Goal: Transaction & Acquisition: Purchase product/service

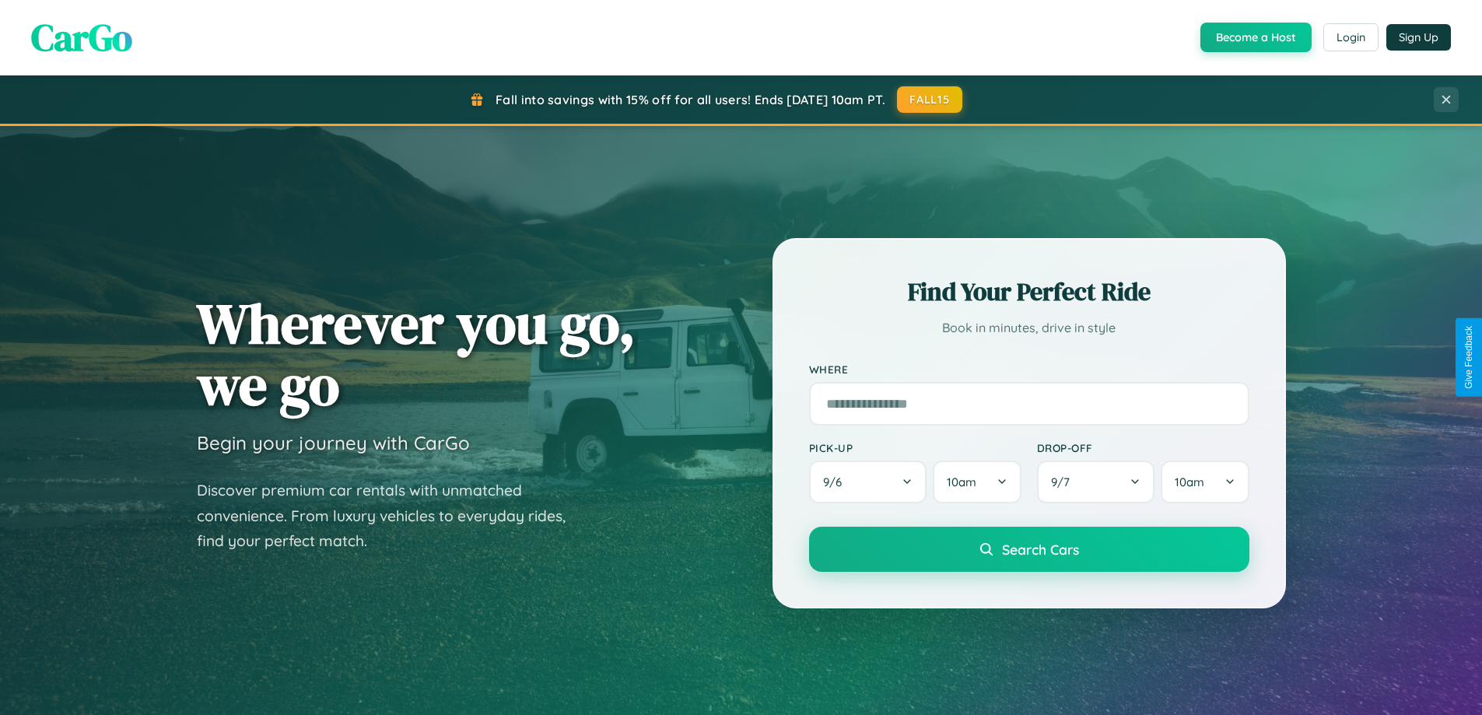
scroll to position [2994, 0]
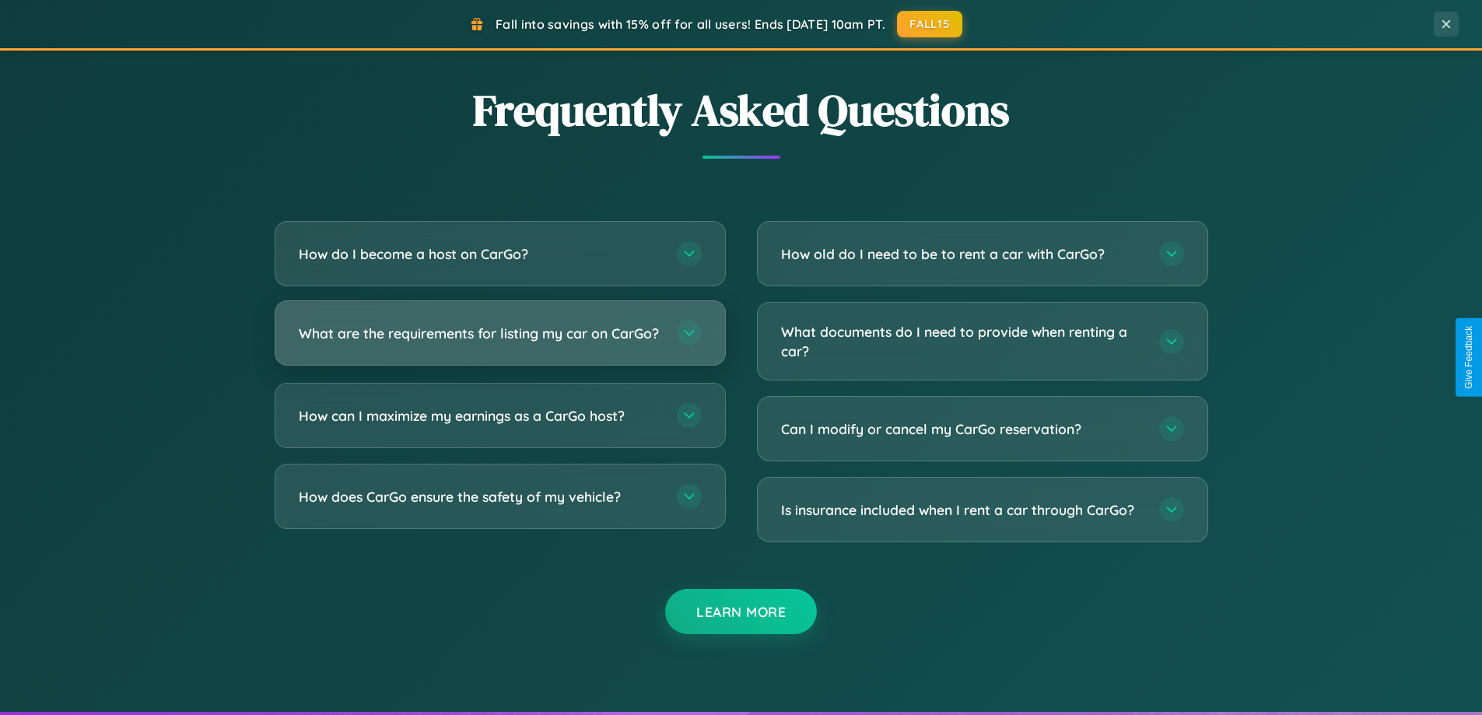
click at [499, 339] on h3 "What are the requirements for listing my car on CarGo?" at bounding box center [480, 333] width 363 height 19
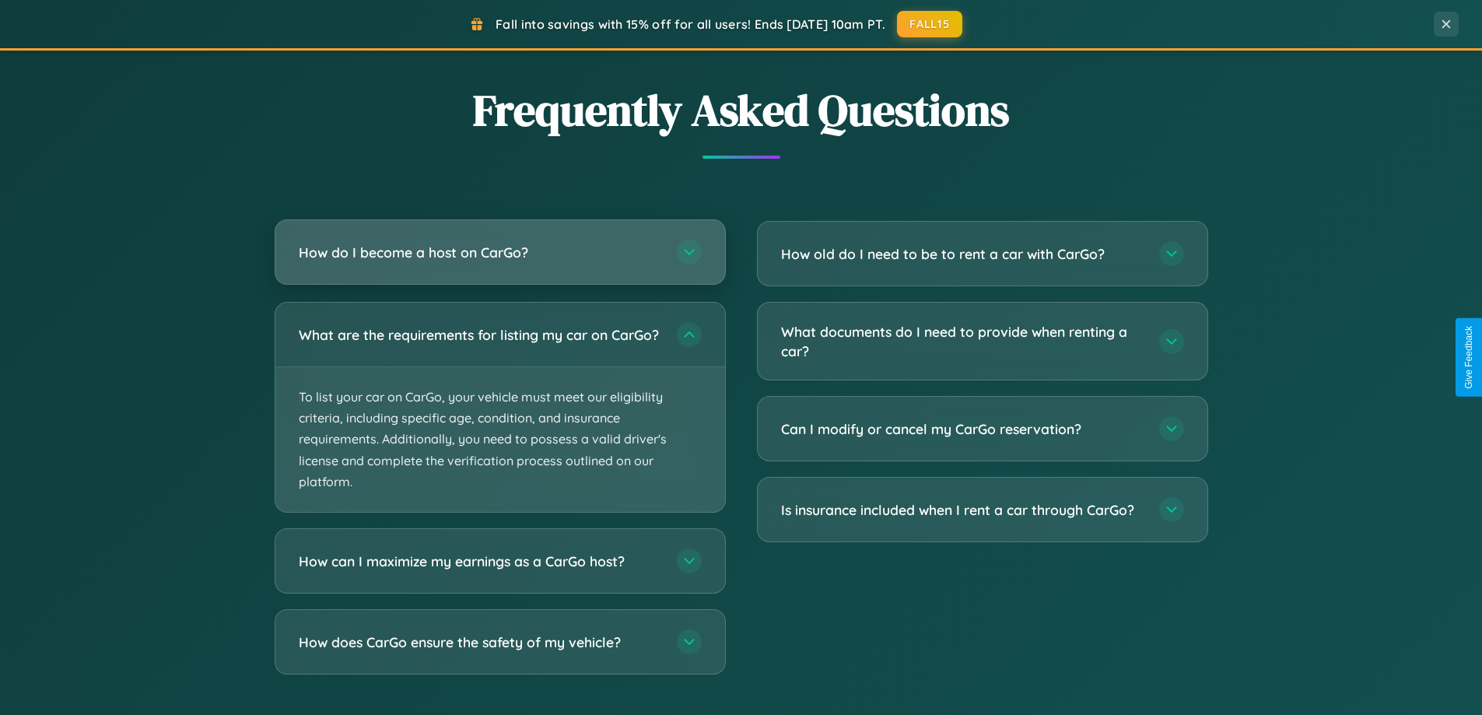
click at [499, 252] on h3 "How do I become a host on CarGo?" at bounding box center [480, 252] width 363 height 19
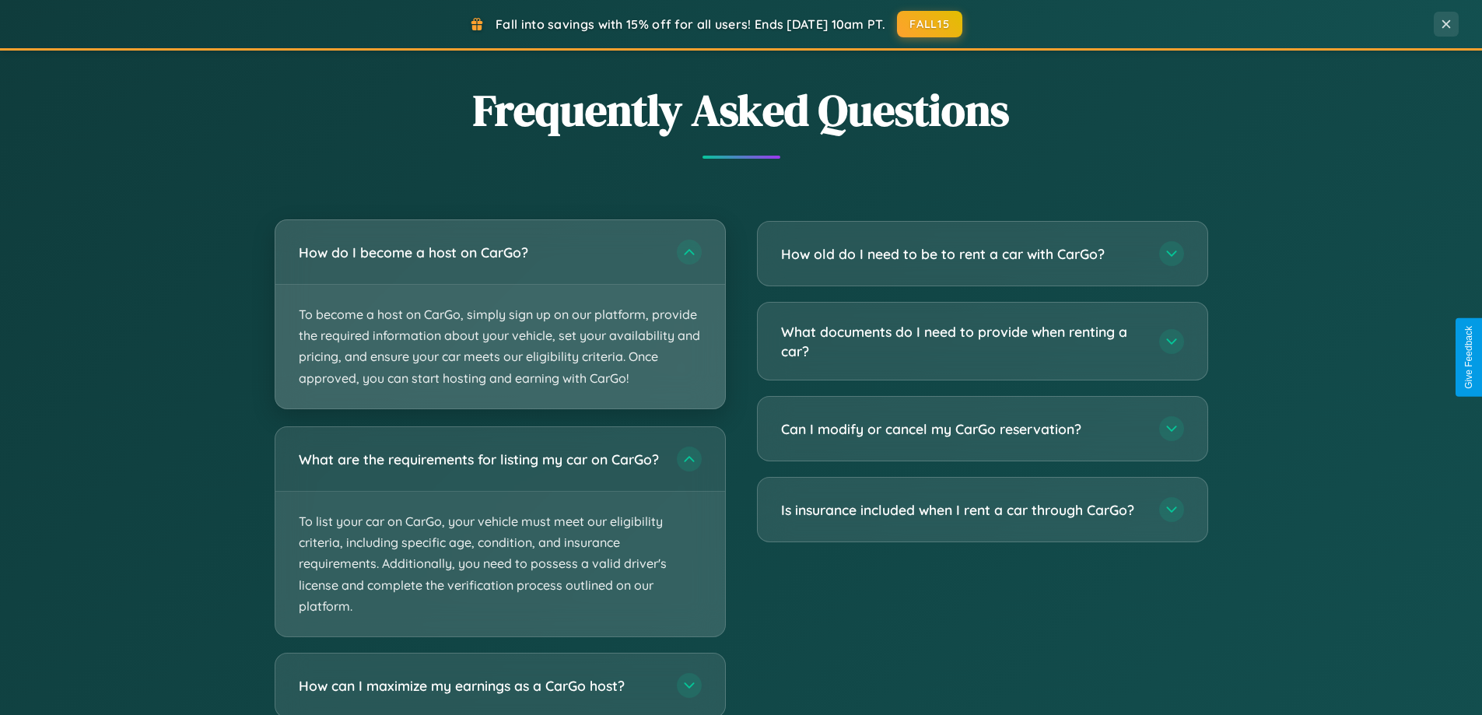
click at [499, 314] on p "To become a host on CarGo, simply sign up on our platform, provide the required…" at bounding box center [500, 347] width 450 height 124
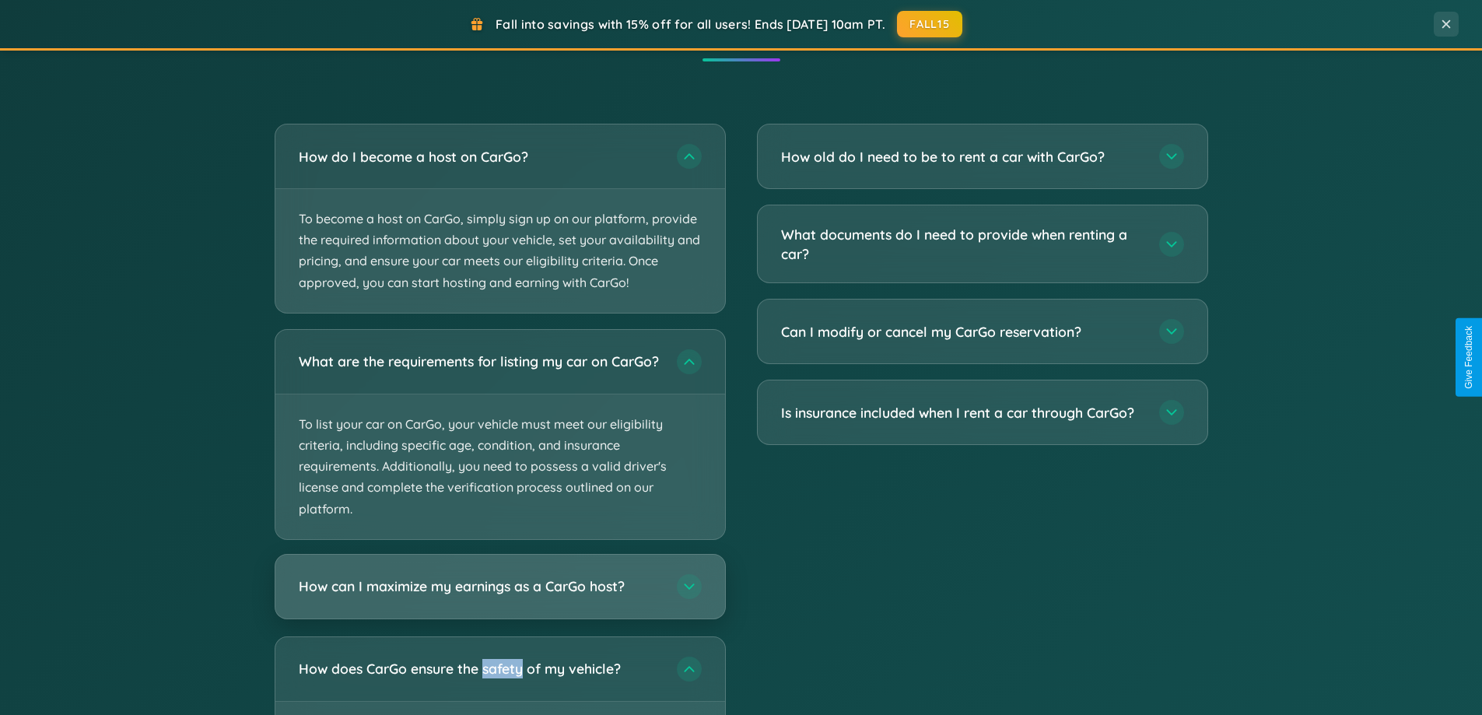
click at [499, 596] on h3 "How can I maximize my earnings as a CarGo host?" at bounding box center [480, 585] width 363 height 19
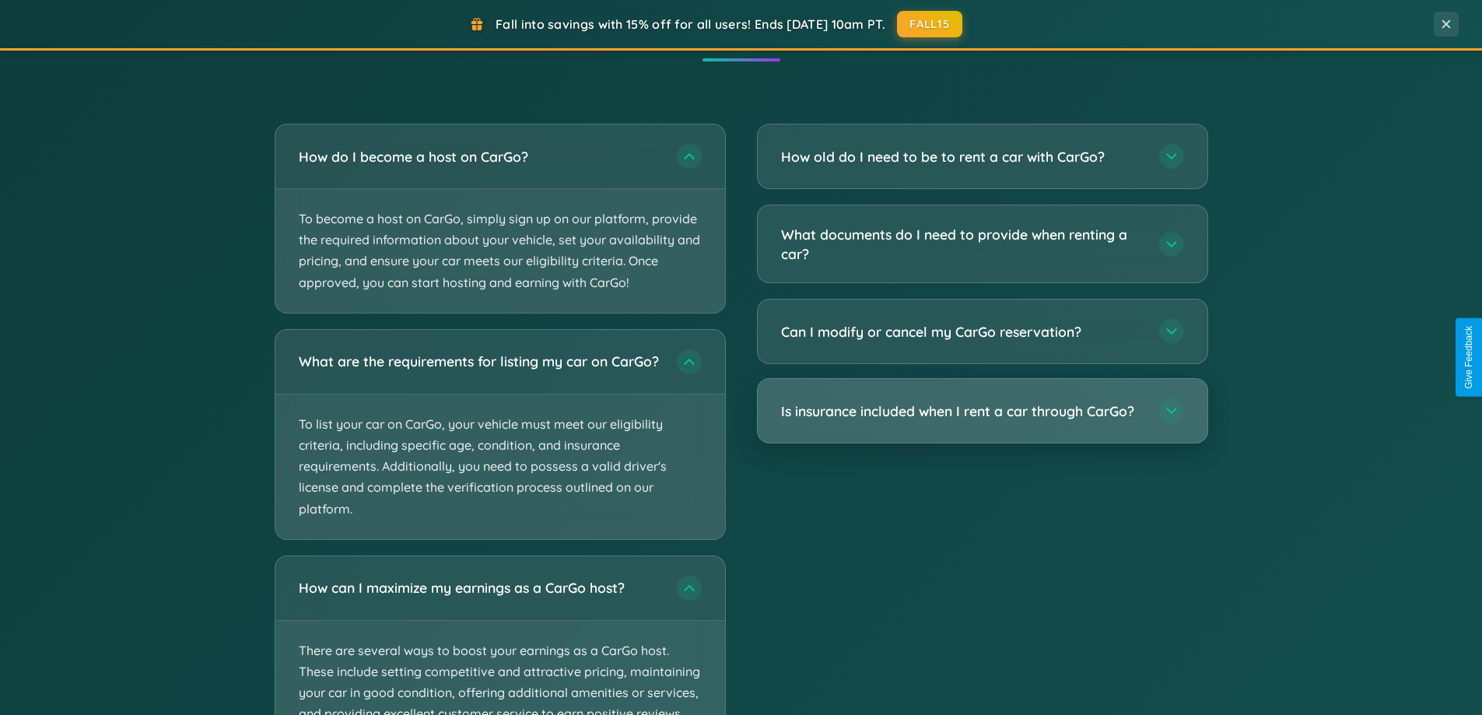
click at [982, 411] on h3 "Is insurance included when I rent a car through CarGo?" at bounding box center [962, 410] width 363 height 19
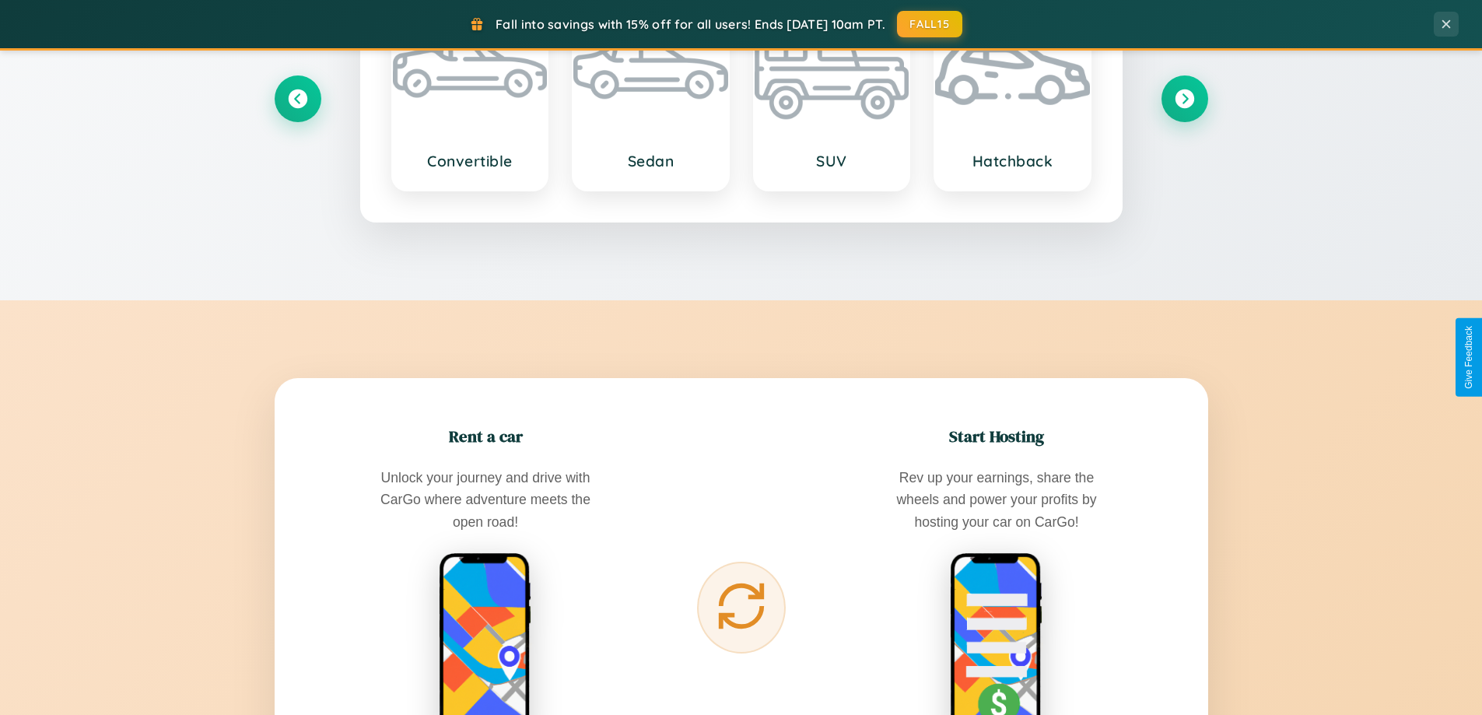
scroll to position [1070, 0]
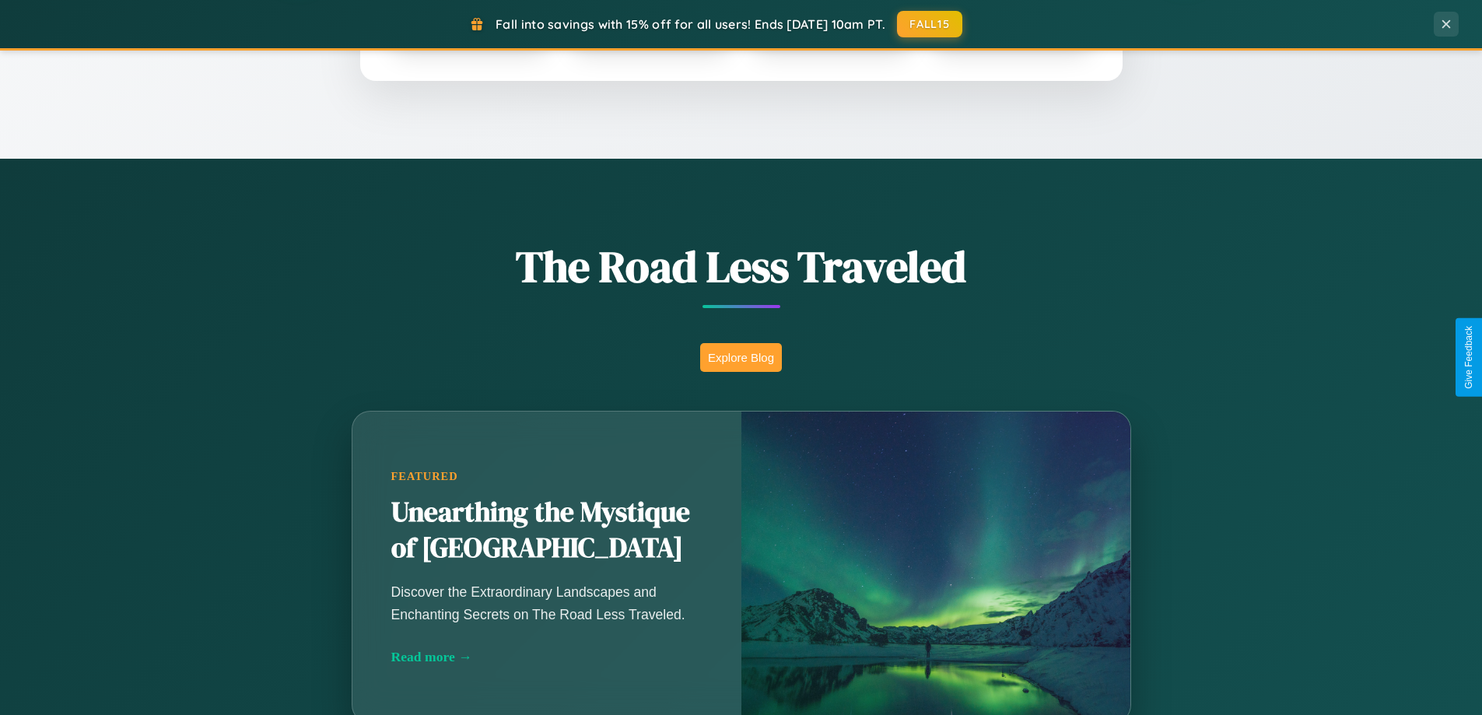
click at [741, 357] on button "Explore Blog" at bounding box center [741, 357] width 82 height 29
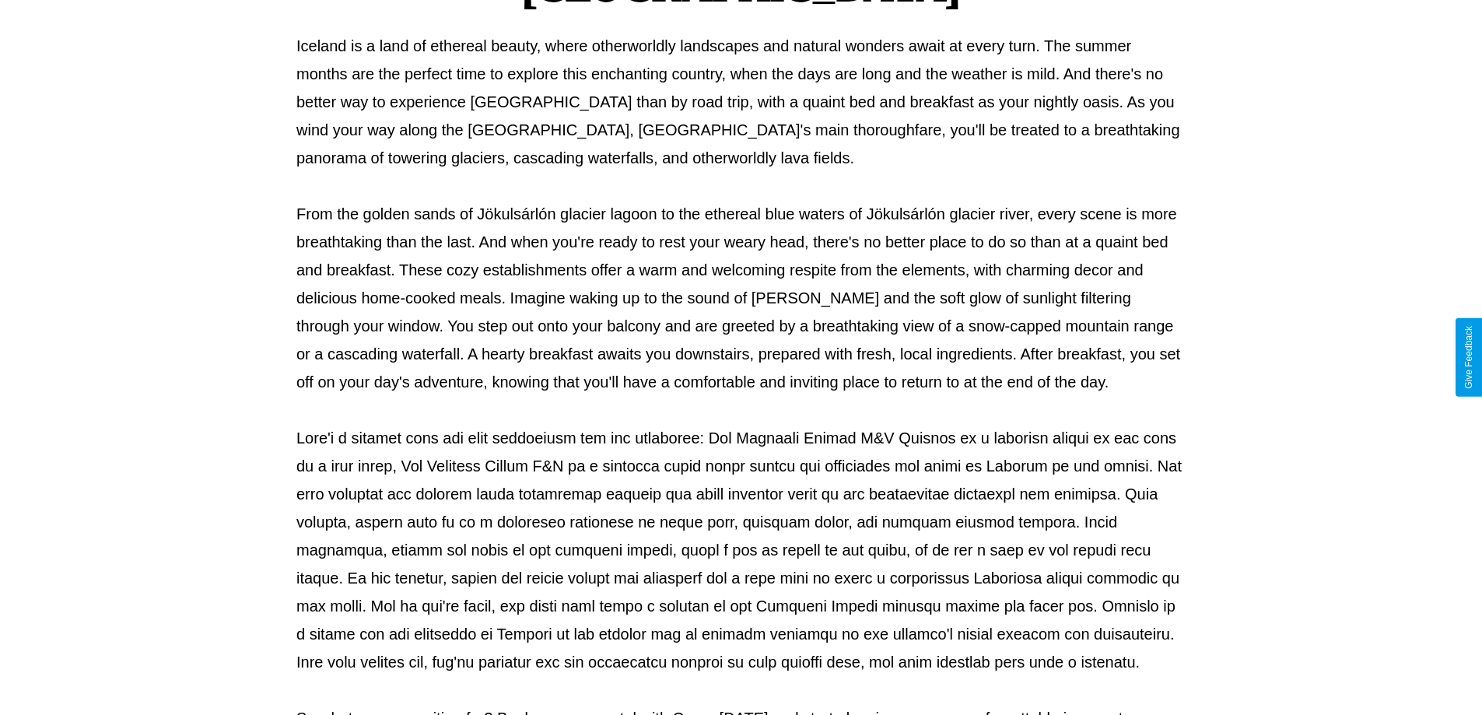
scroll to position [503, 0]
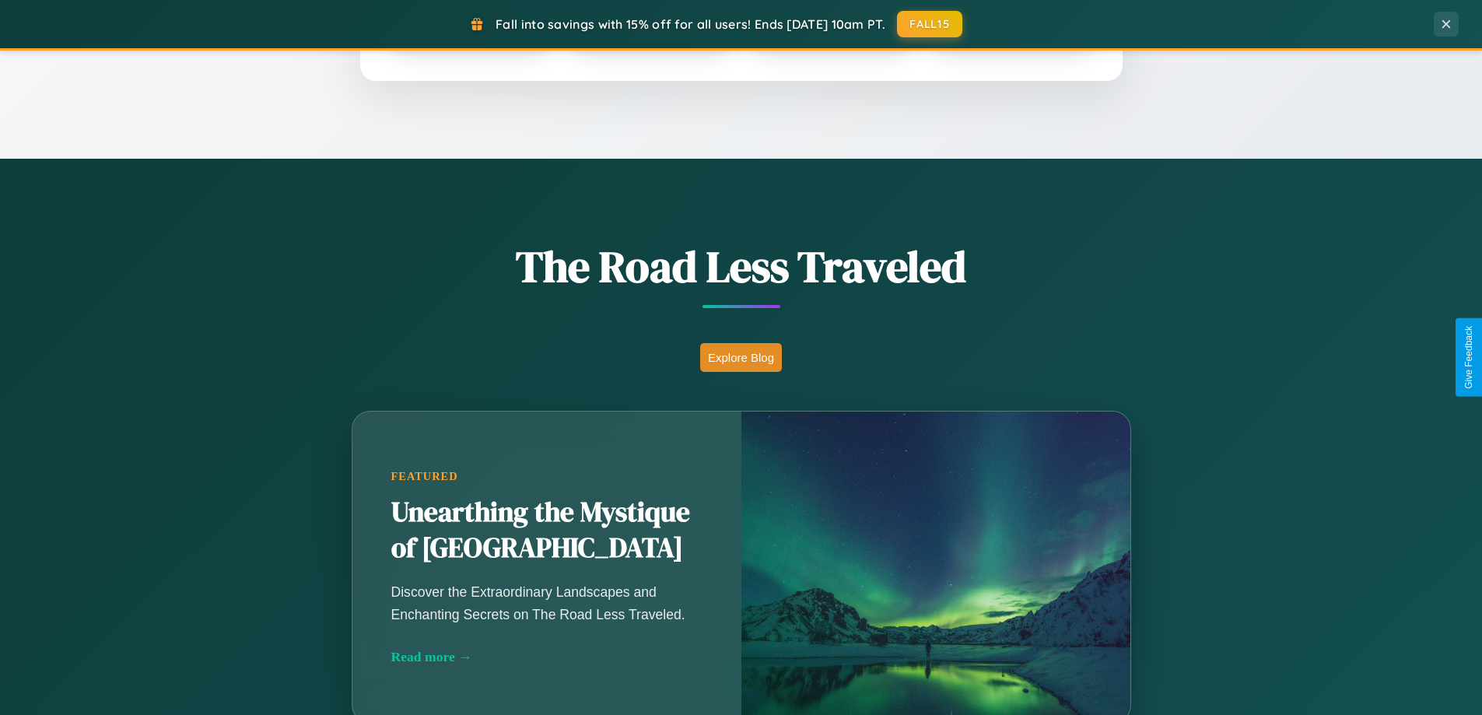
scroll to position [46, 0]
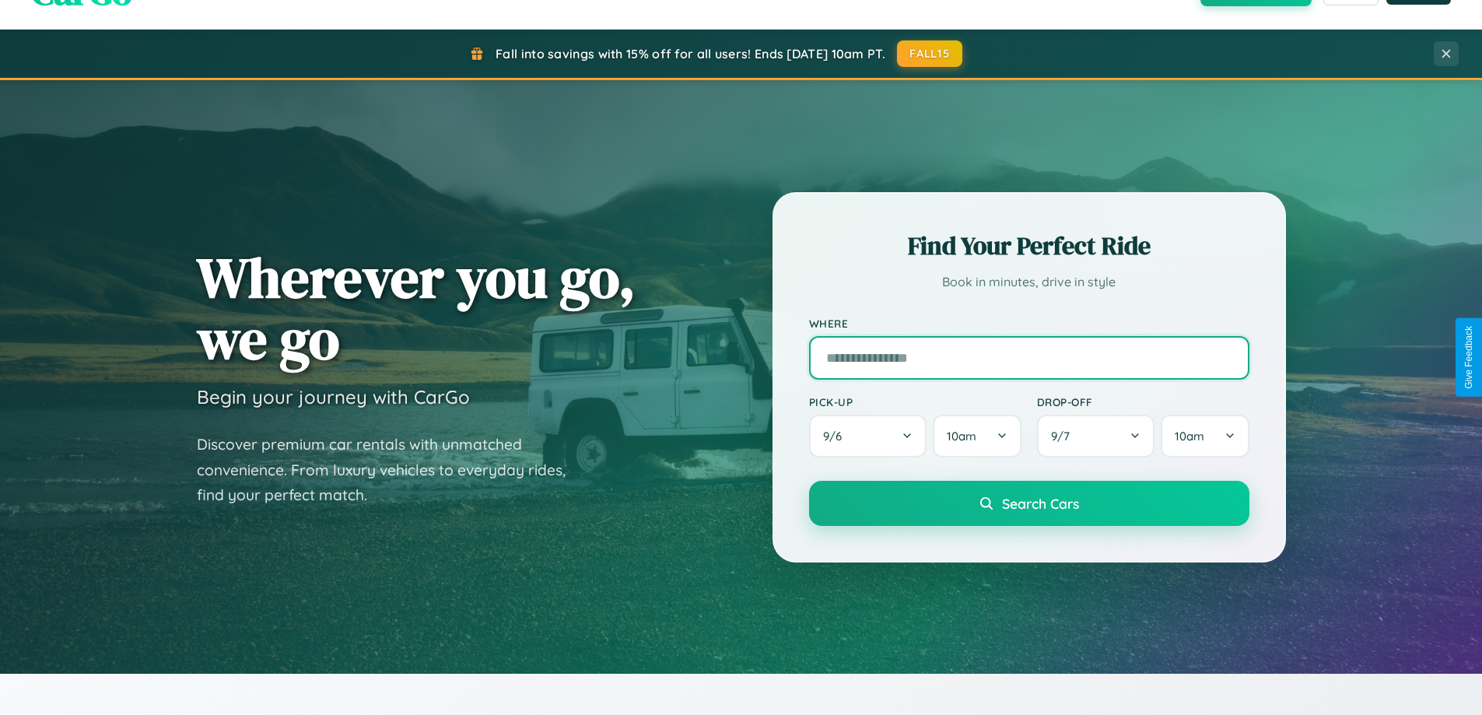
click at [1028, 357] on input "text" at bounding box center [1029, 358] width 440 height 44
type input "******"
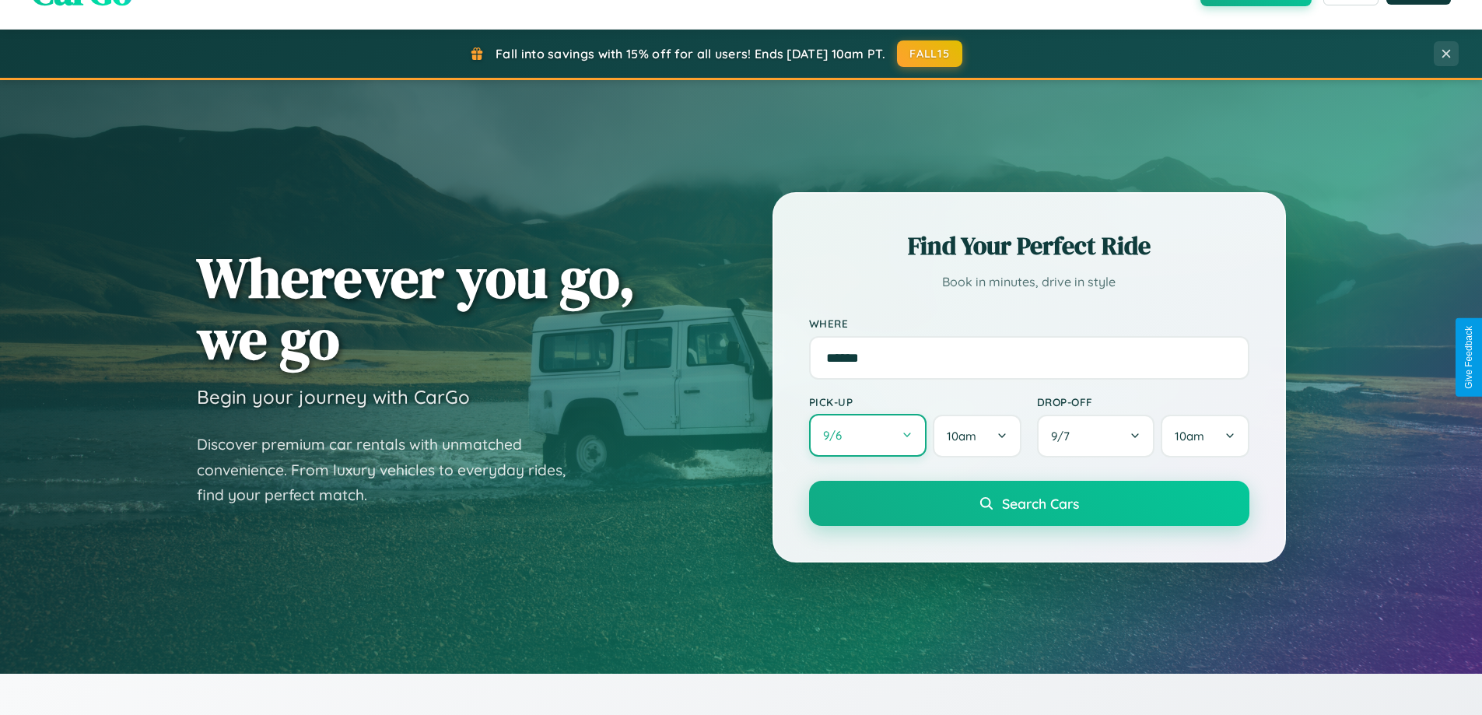
click at [867, 436] on button "9 / 6" at bounding box center [868, 435] width 118 height 43
select select "*"
select select "****"
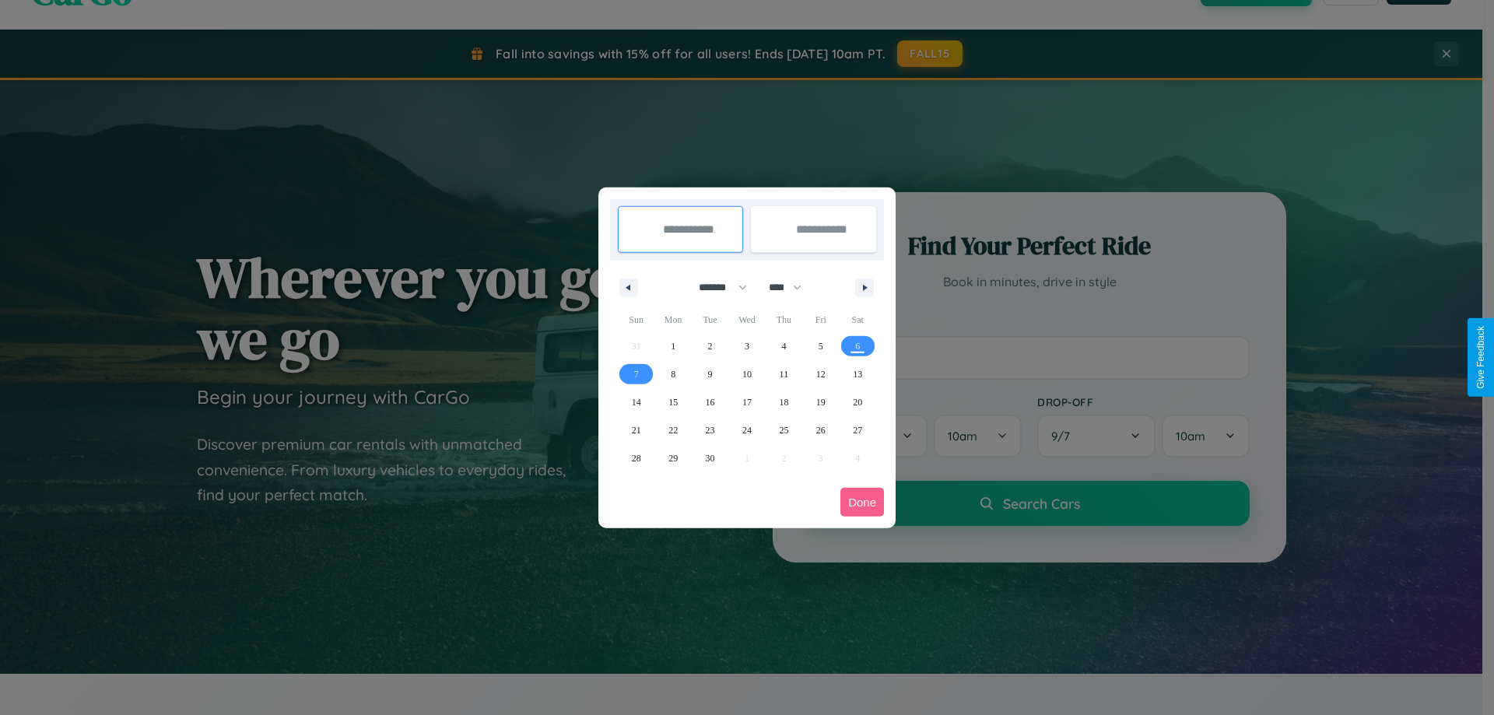
drag, startPoint x: 716, startPoint y: 287, endPoint x: 747, endPoint y: 312, distance: 39.9
click at [716, 287] on select "******* ******** ***** ***** *** **** **** ****** ********* ******* ******** **…" at bounding box center [720, 288] width 66 height 26
click at [710, 429] on span "23" at bounding box center [710, 430] width 9 height 28
type input "**********"
click at [710, 457] on span "30" at bounding box center [710, 458] width 9 height 28
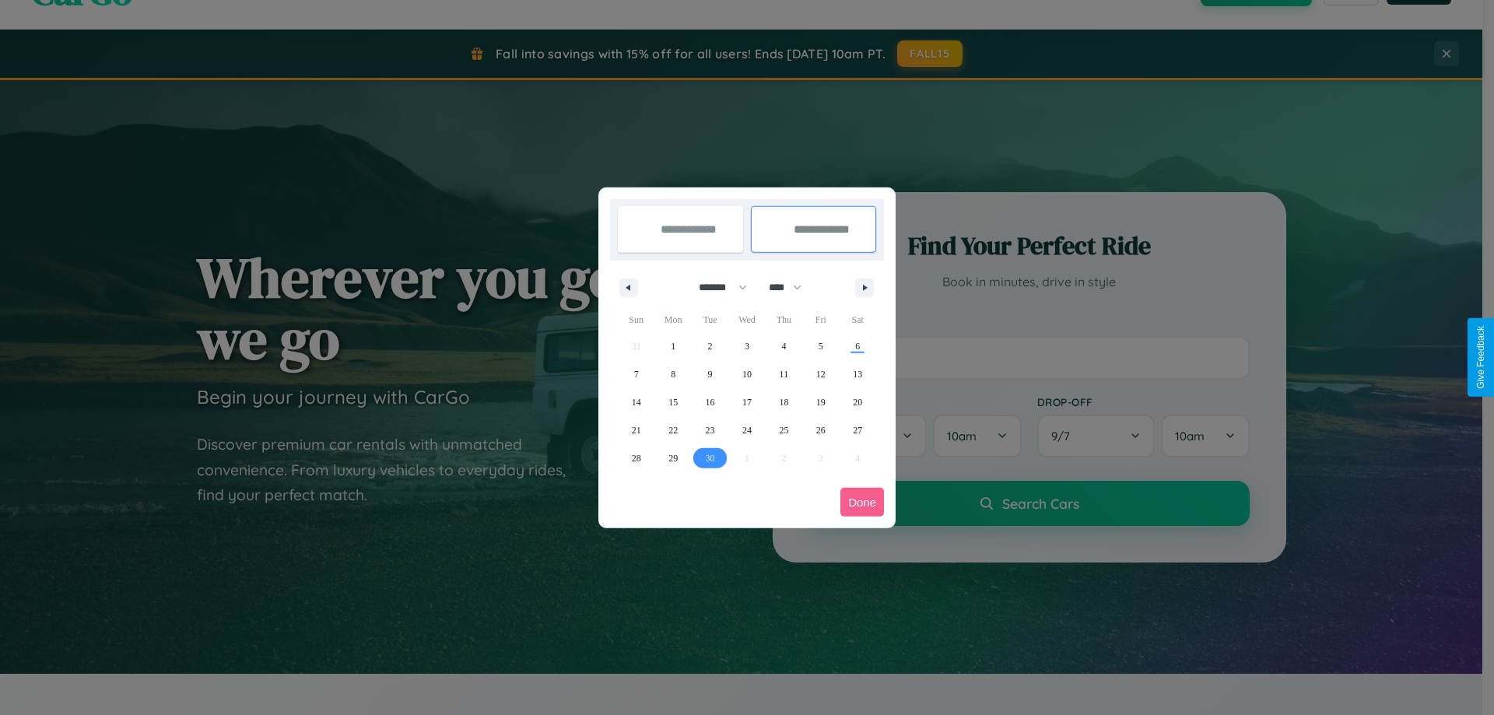
type input "**********"
click at [862, 502] on button "Done" at bounding box center [862, 502] width 44 height 29
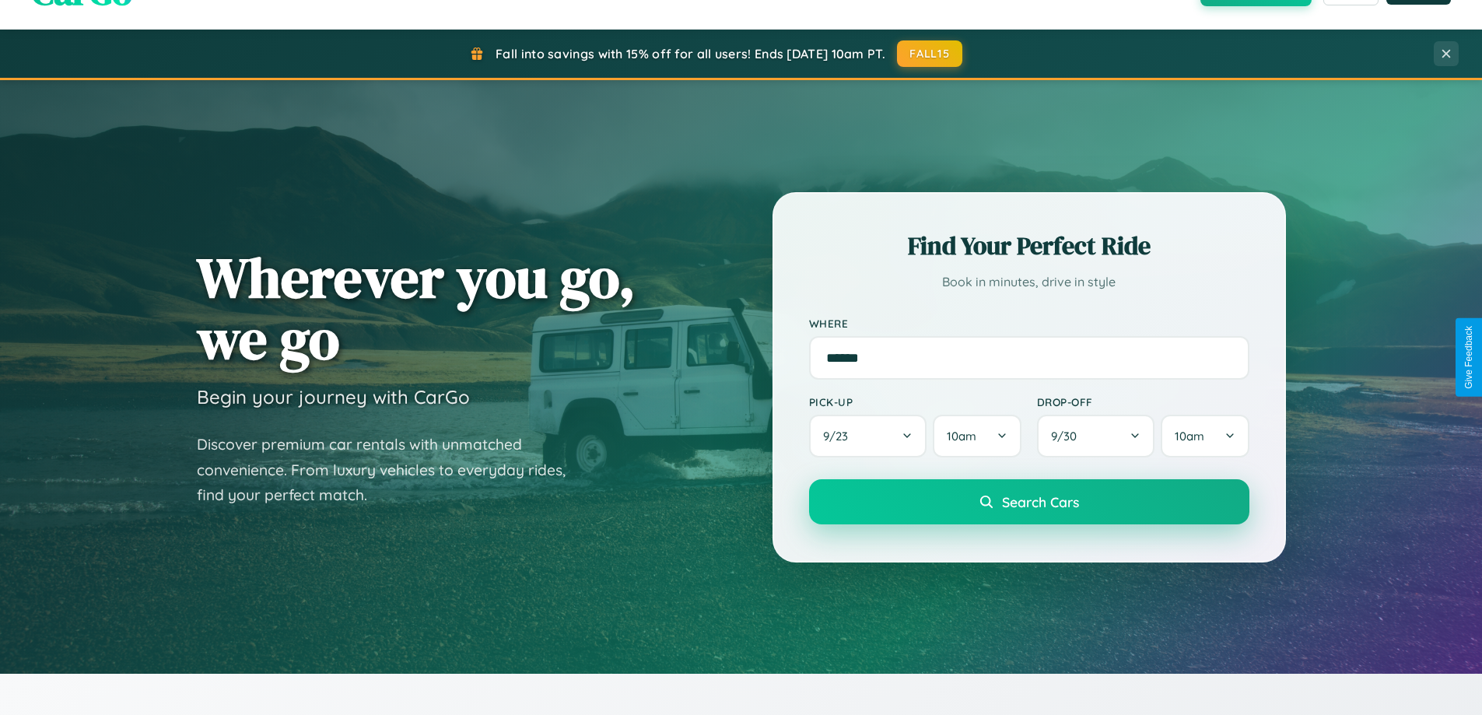
click at [1028, 502] on span "Search Cars" at bounding box center [1040, 501] width 77 height 17
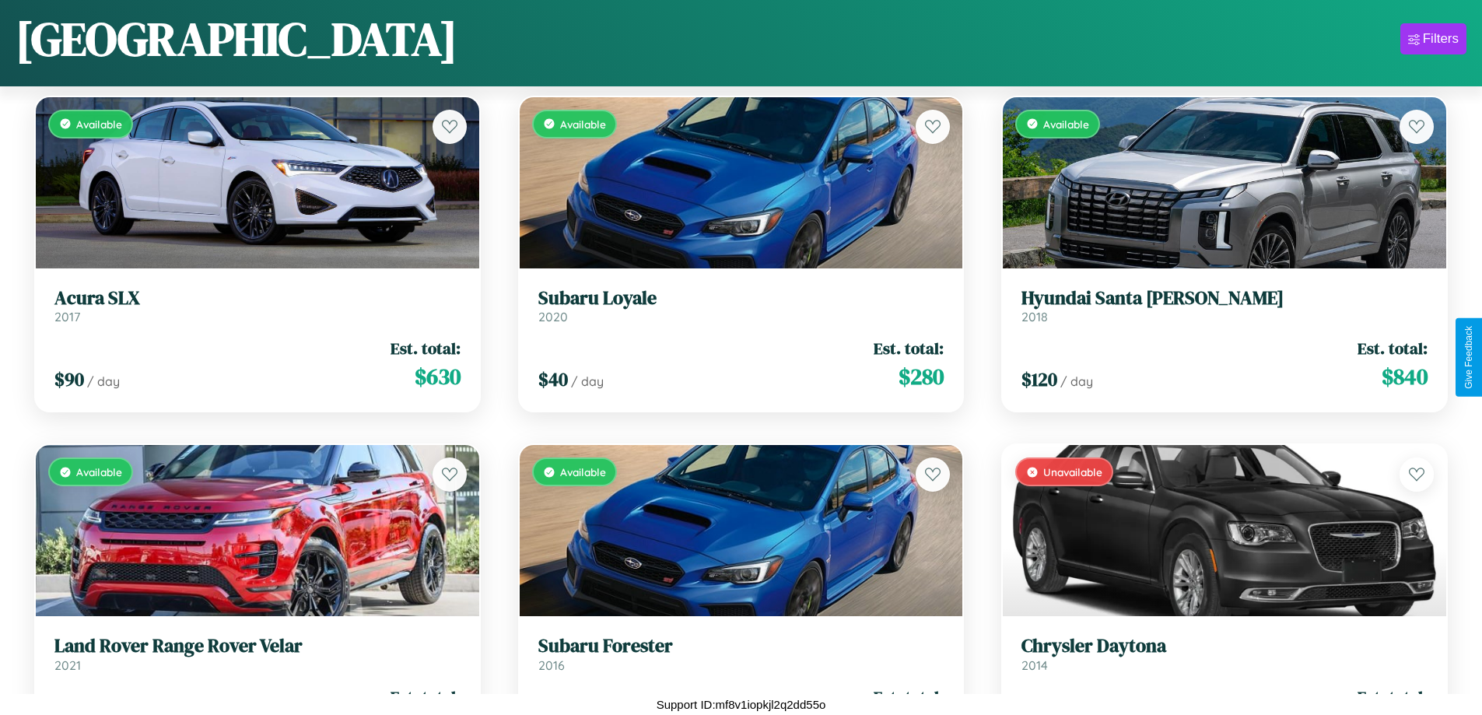
scroll to position [3469, 0]
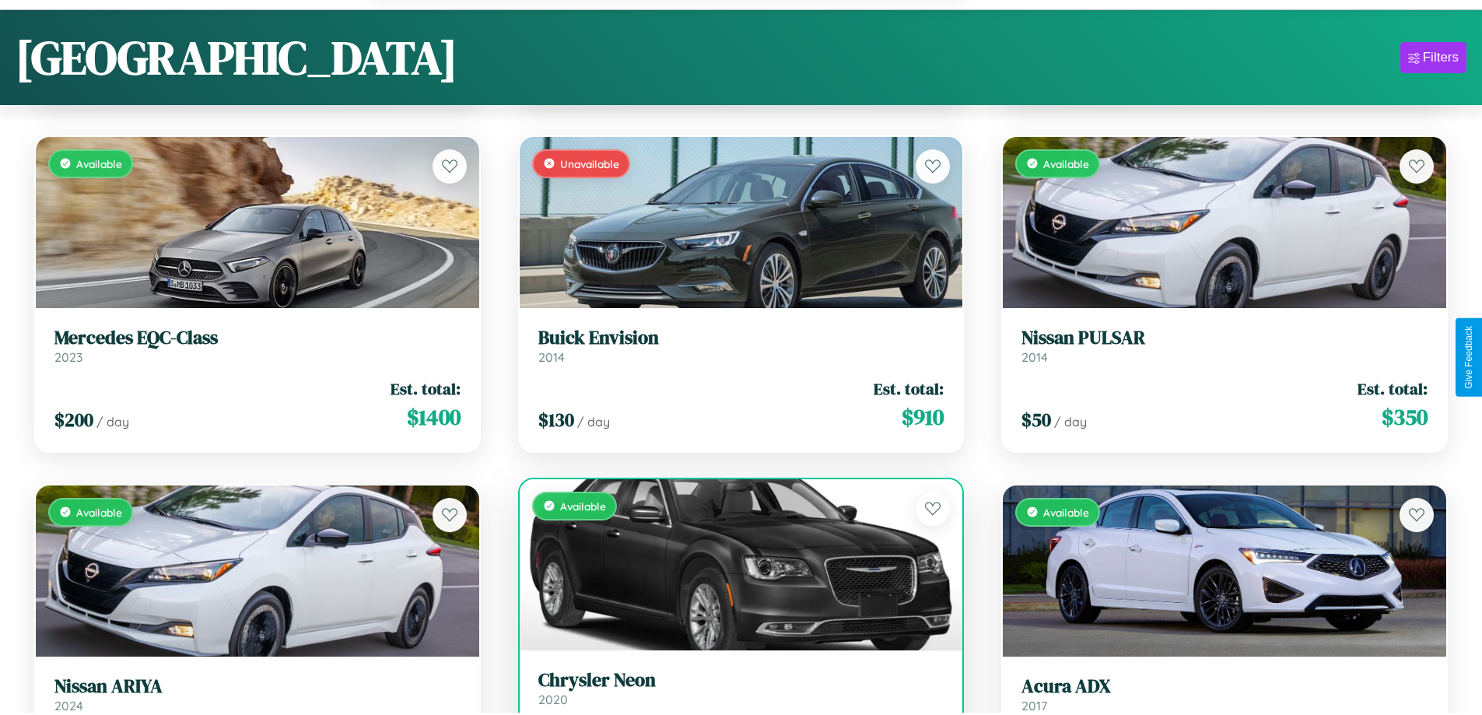
click at [734, 692] on h3 "Chrysler Neon" at bounding box center [741, 680] width 406 height 23
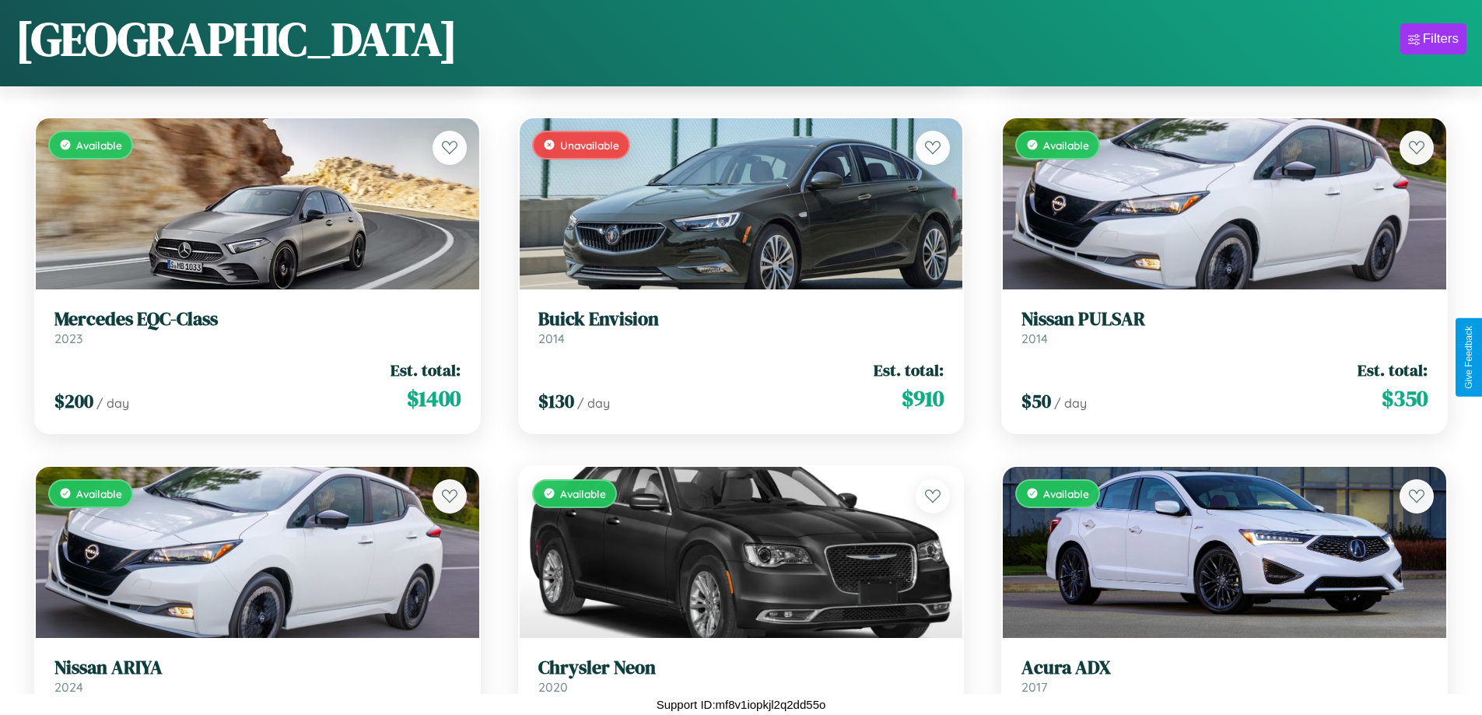
scroll to position [0, 0]
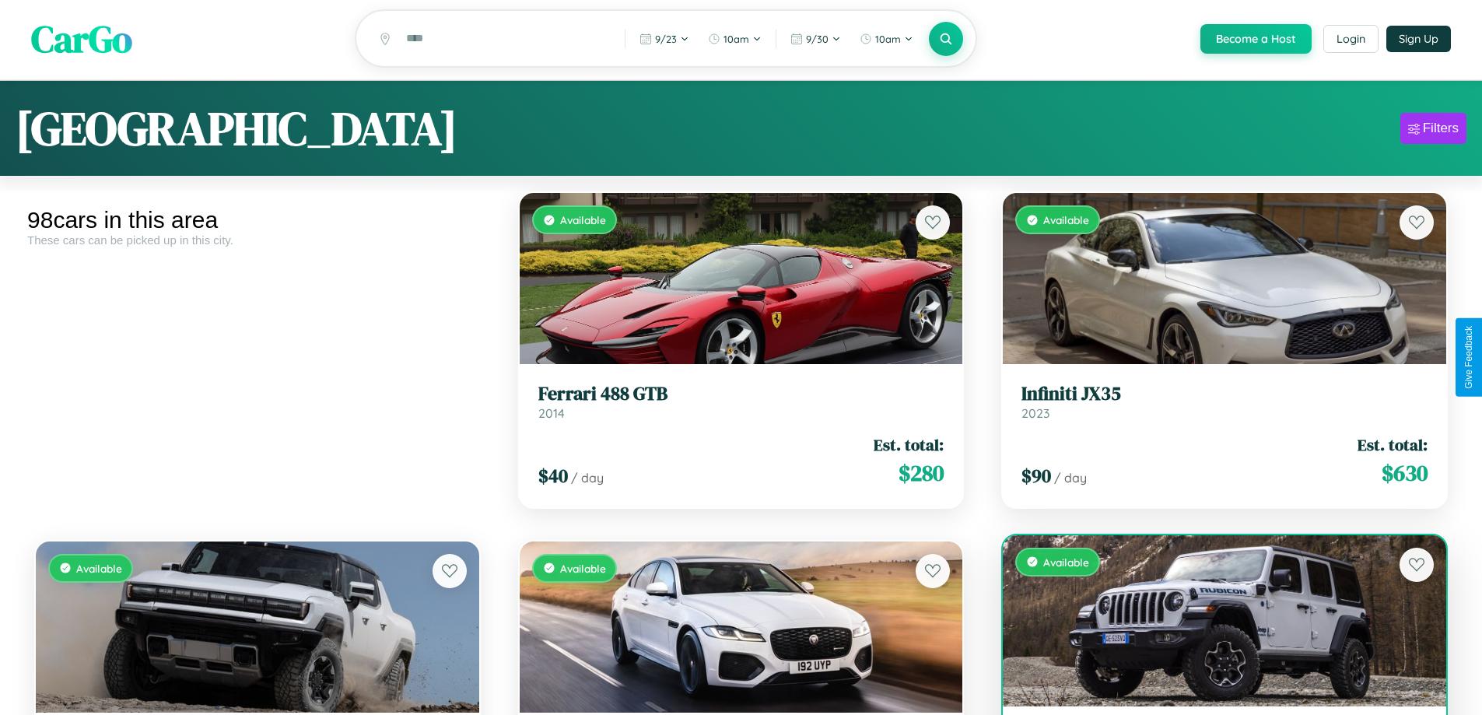
click at [1214, 629] on div "Available" at bounding box center [1224, 620] width 443 height 171
click at [1214, 622] on div "Available" at bounding box center [1224, 620] width 443 height 171
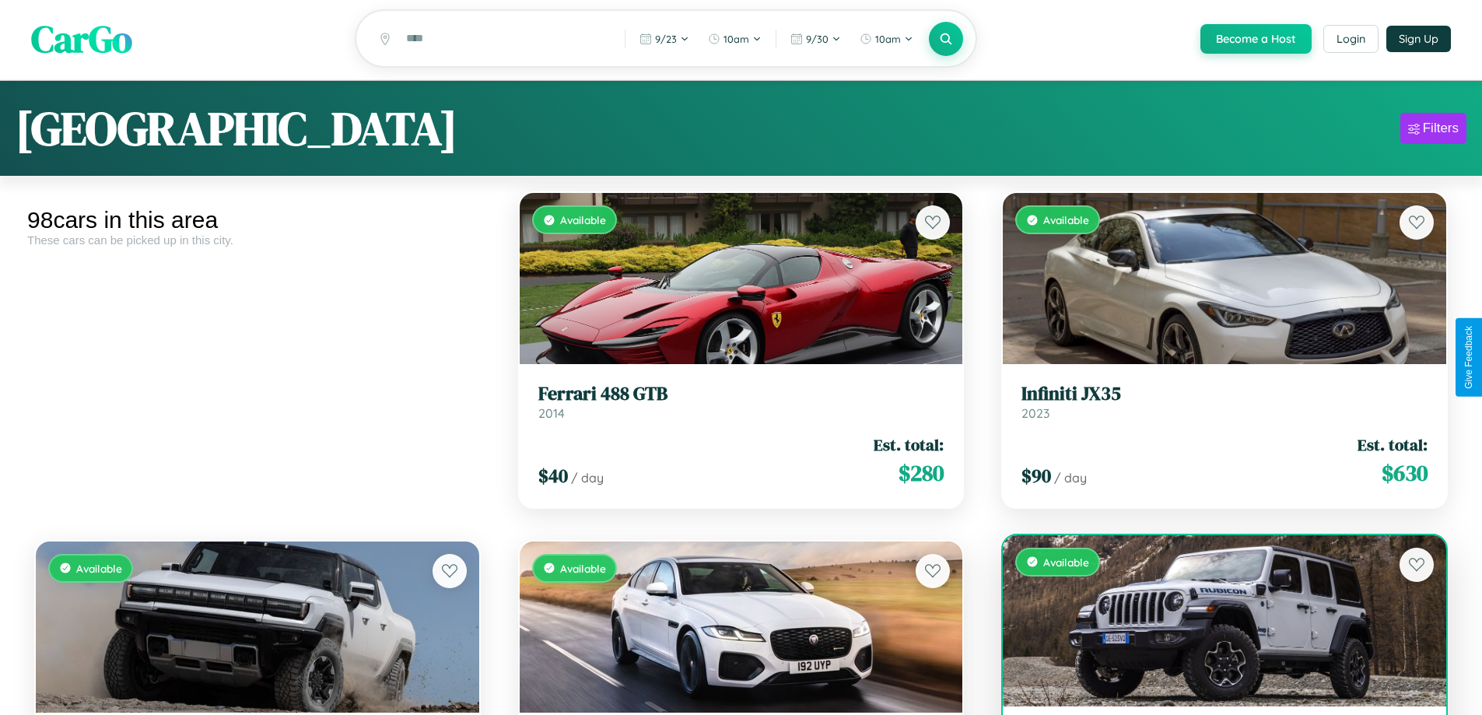
click at [1214, 622] on div "Available" at bounding box center [1224, 620] width 443 height 171
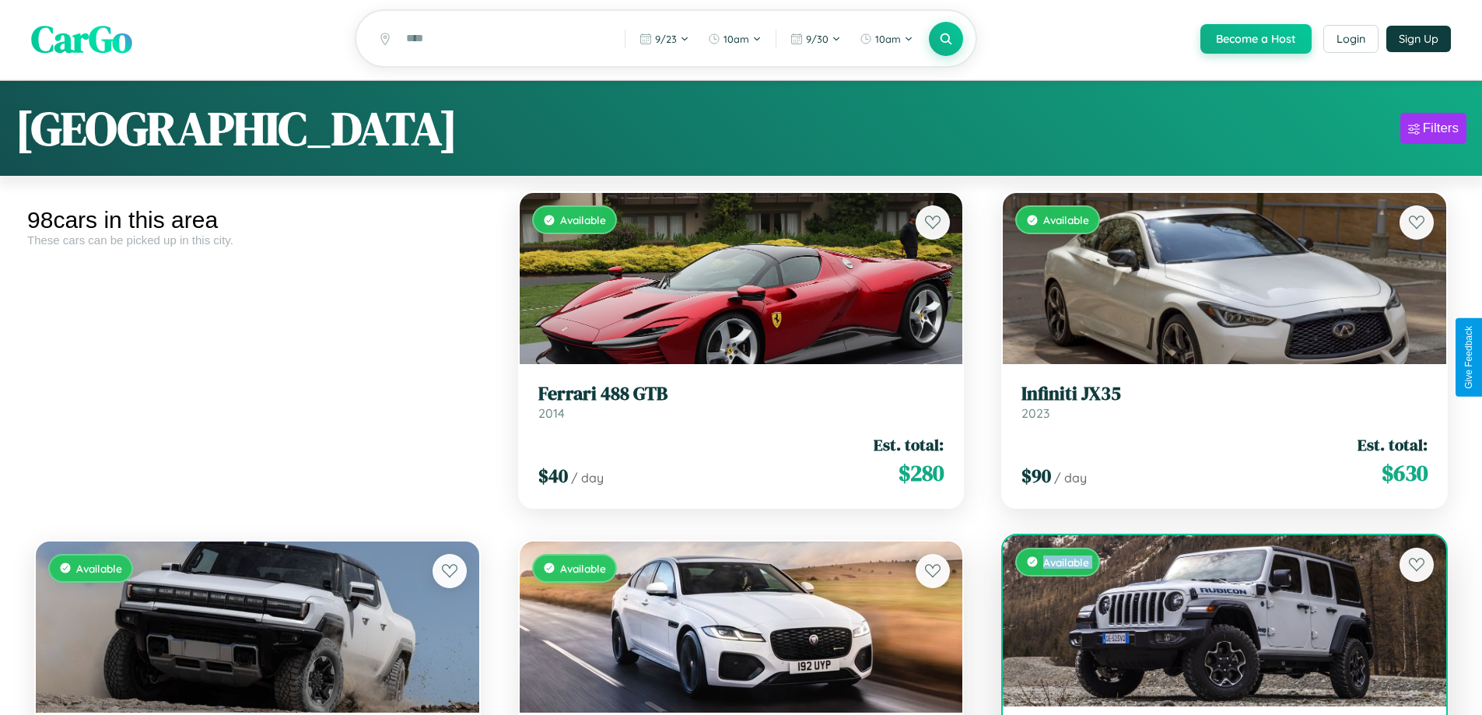
click at [1214, 622] on div "Available" at bounding box center [1224, 620] width 443 height 171
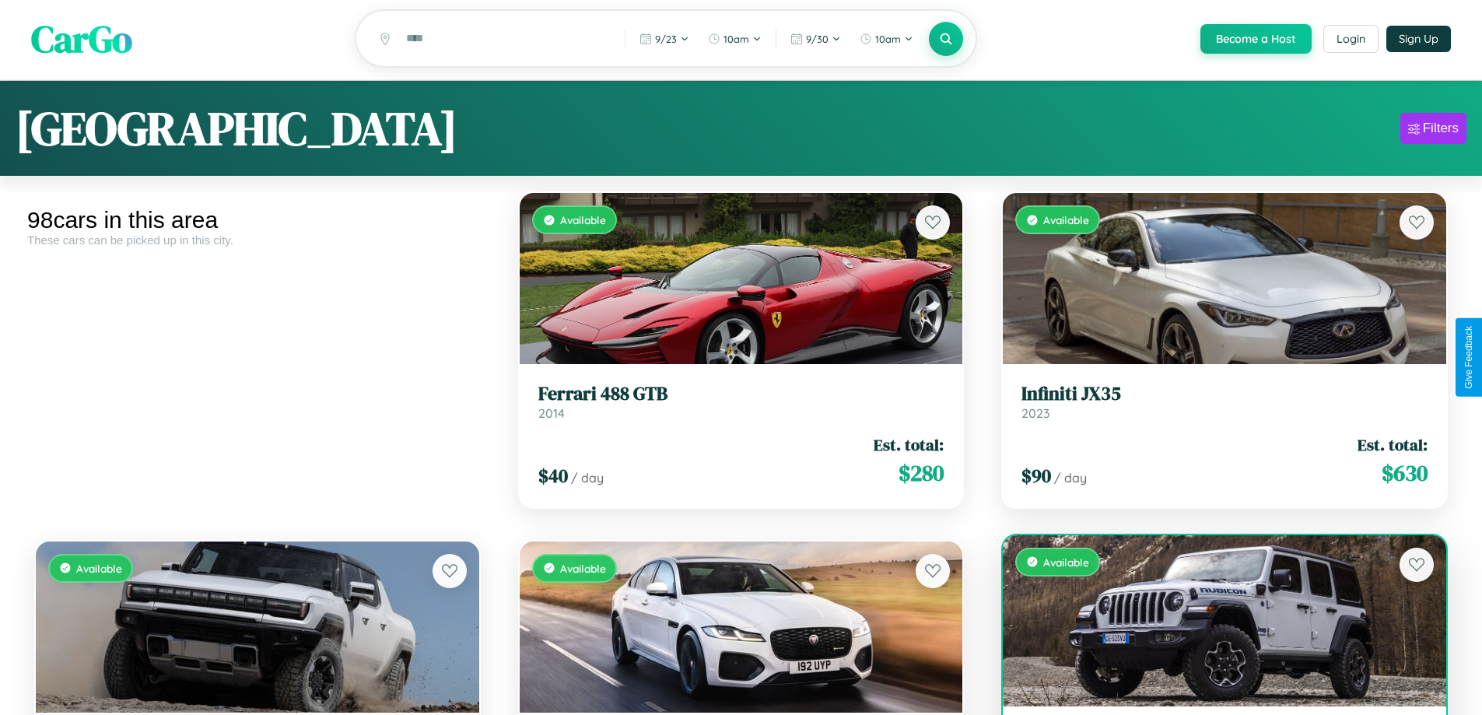
click at [1214, 622] on div "Available" at bounding box center [1224, 620] width 443 height 171
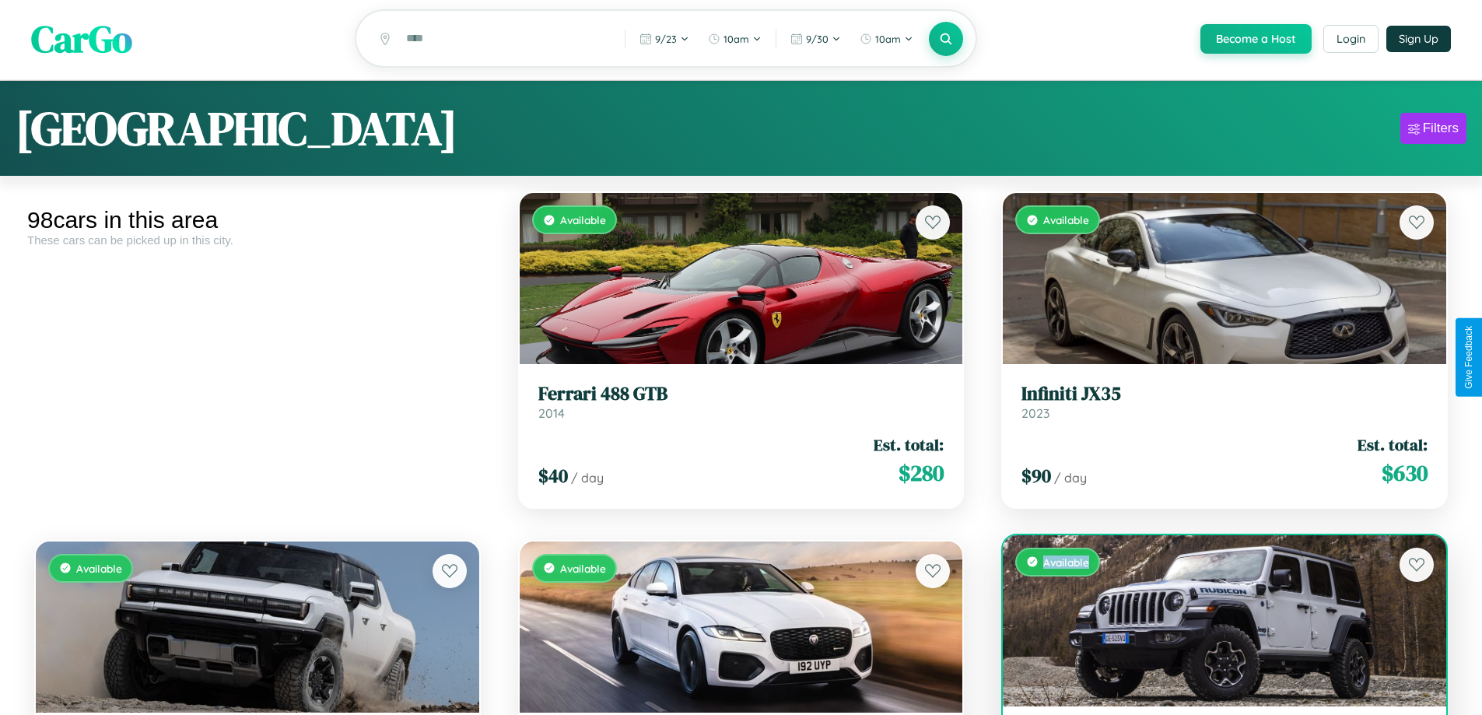
click at [1214, 622] on div "Available" at bounding box center [1224, 620] width 443 height 171
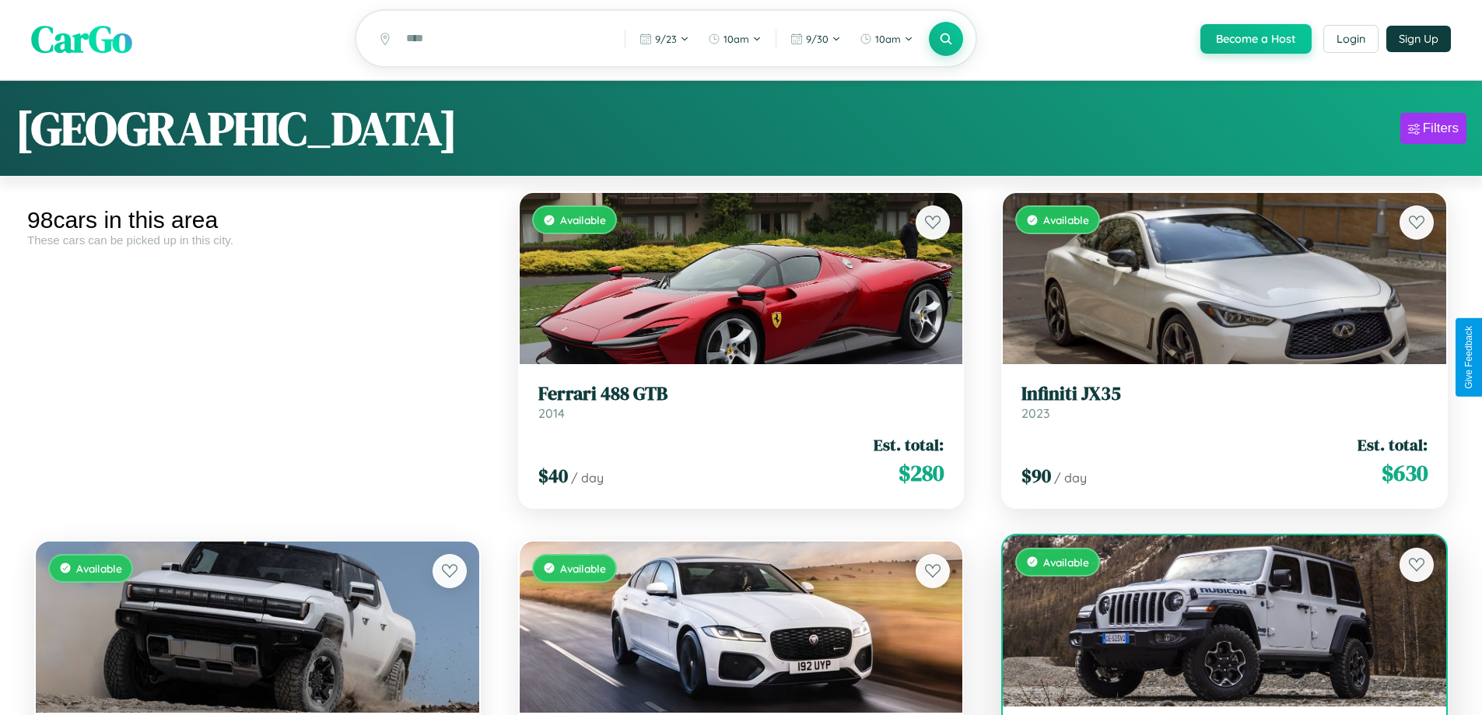
scroll to position [53, 0]
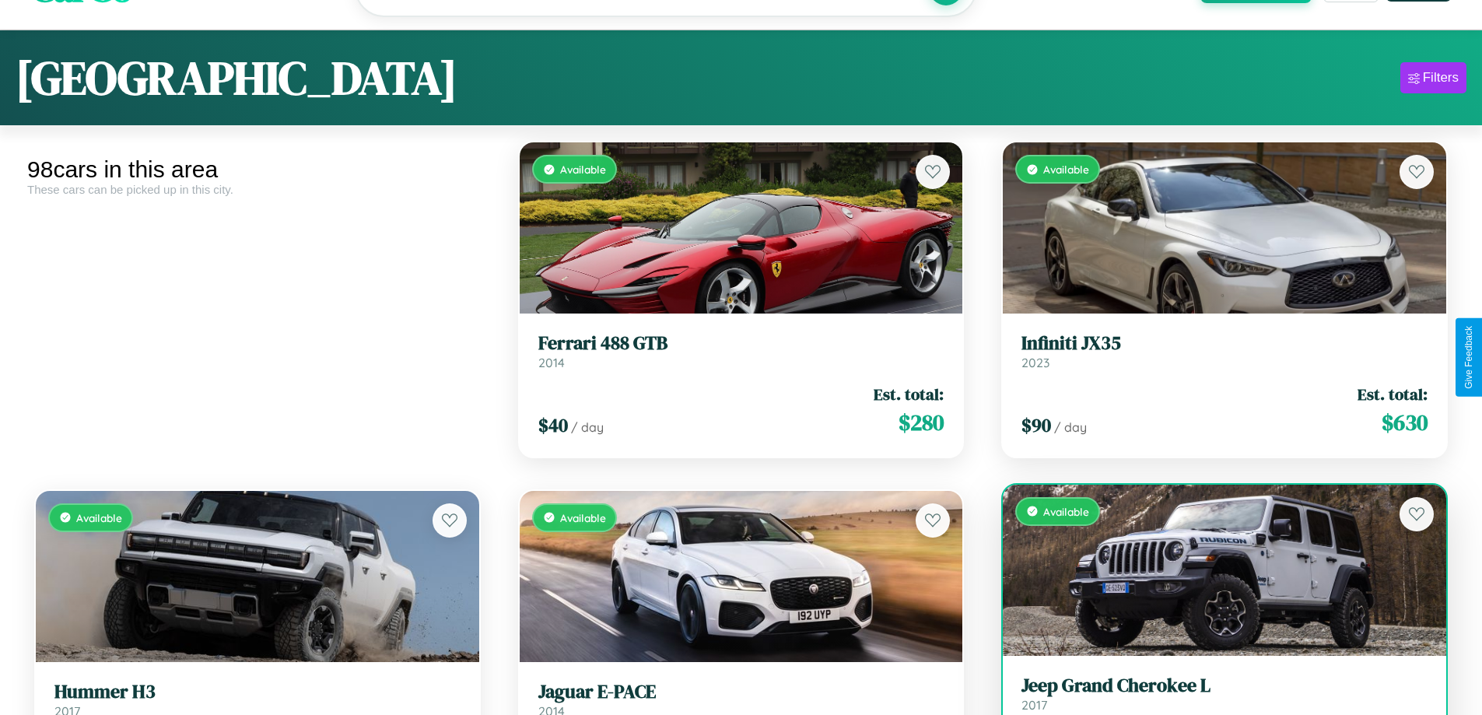
click at [1214, 696] on h3 "Jeep Grand Cherokee L" at bounding box center [1224, 686] width 406 height 23
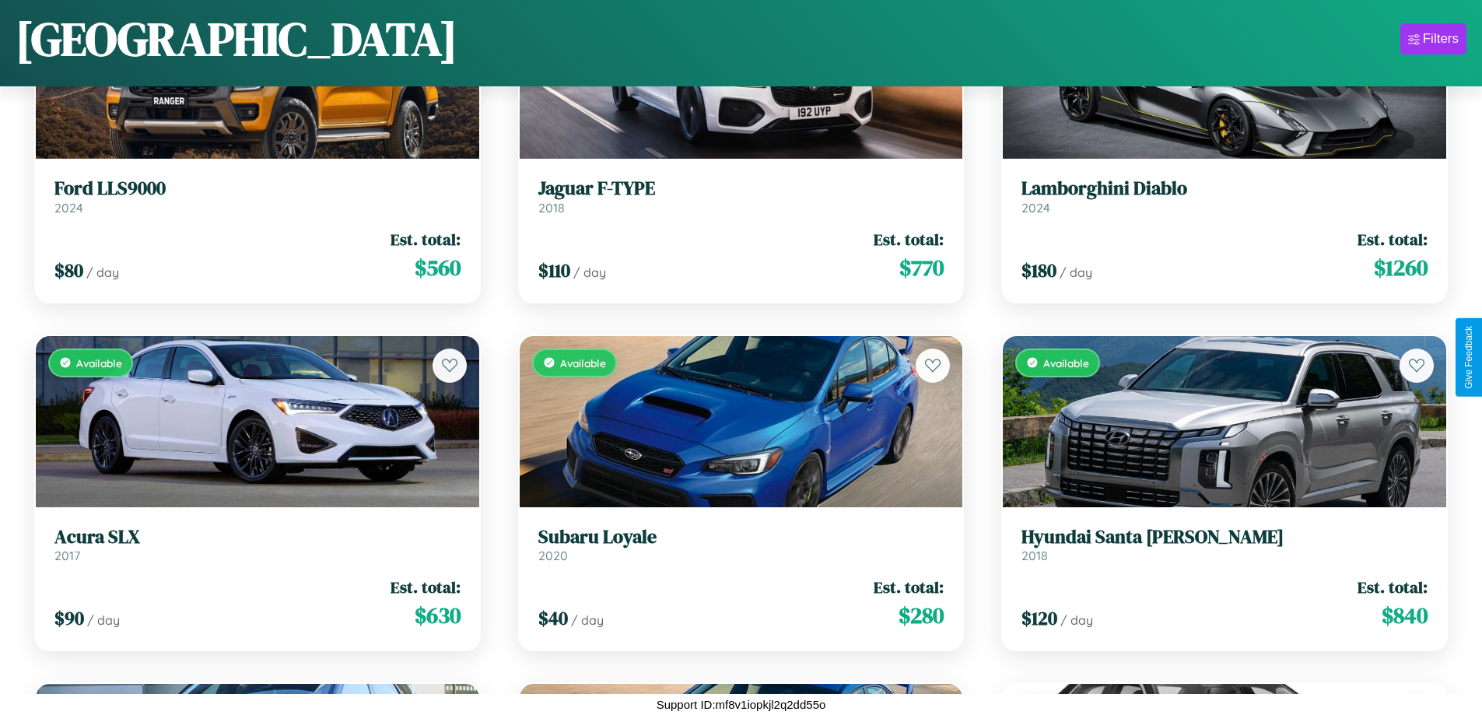
scroll to position [2658, 0]
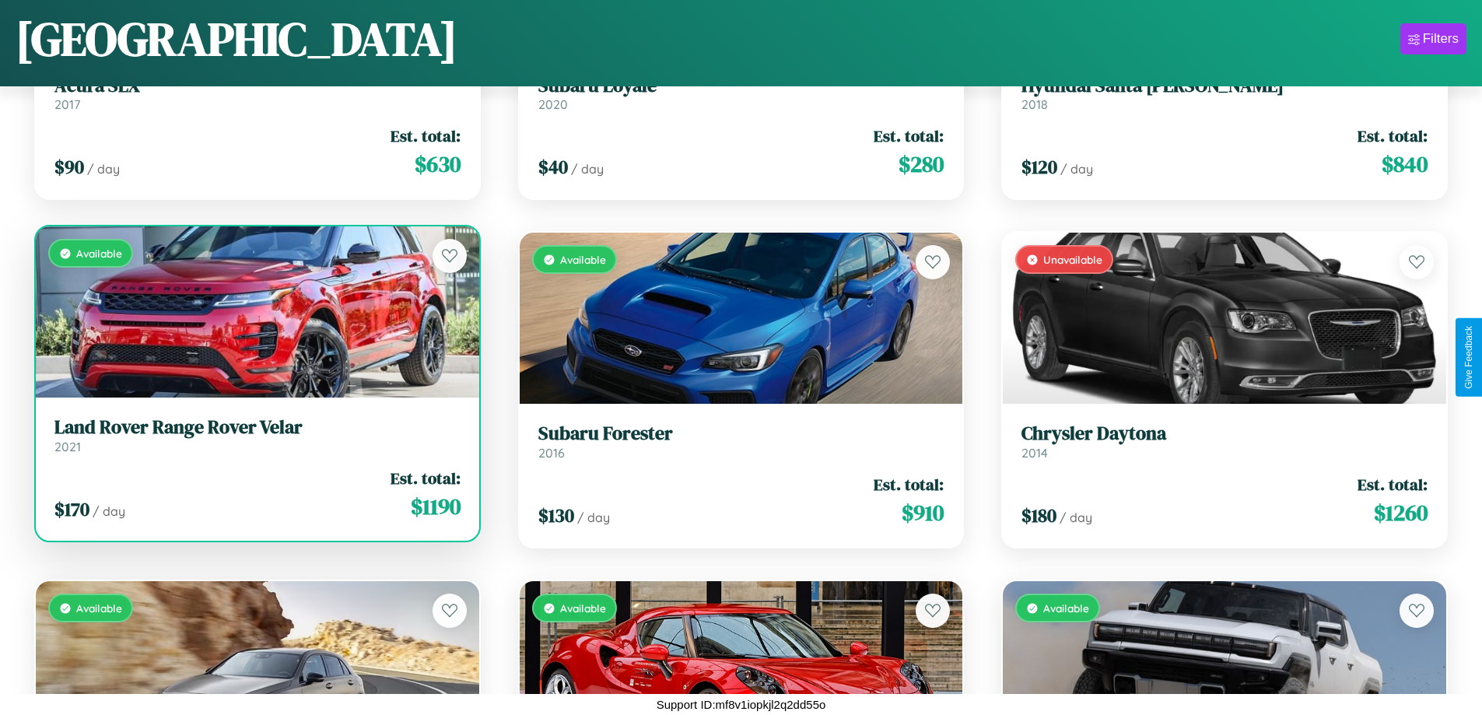
click at [255, 441] on link "Land Rover Range Rover Velar 2021" at bounding box center [257, 435] width 406 height 38
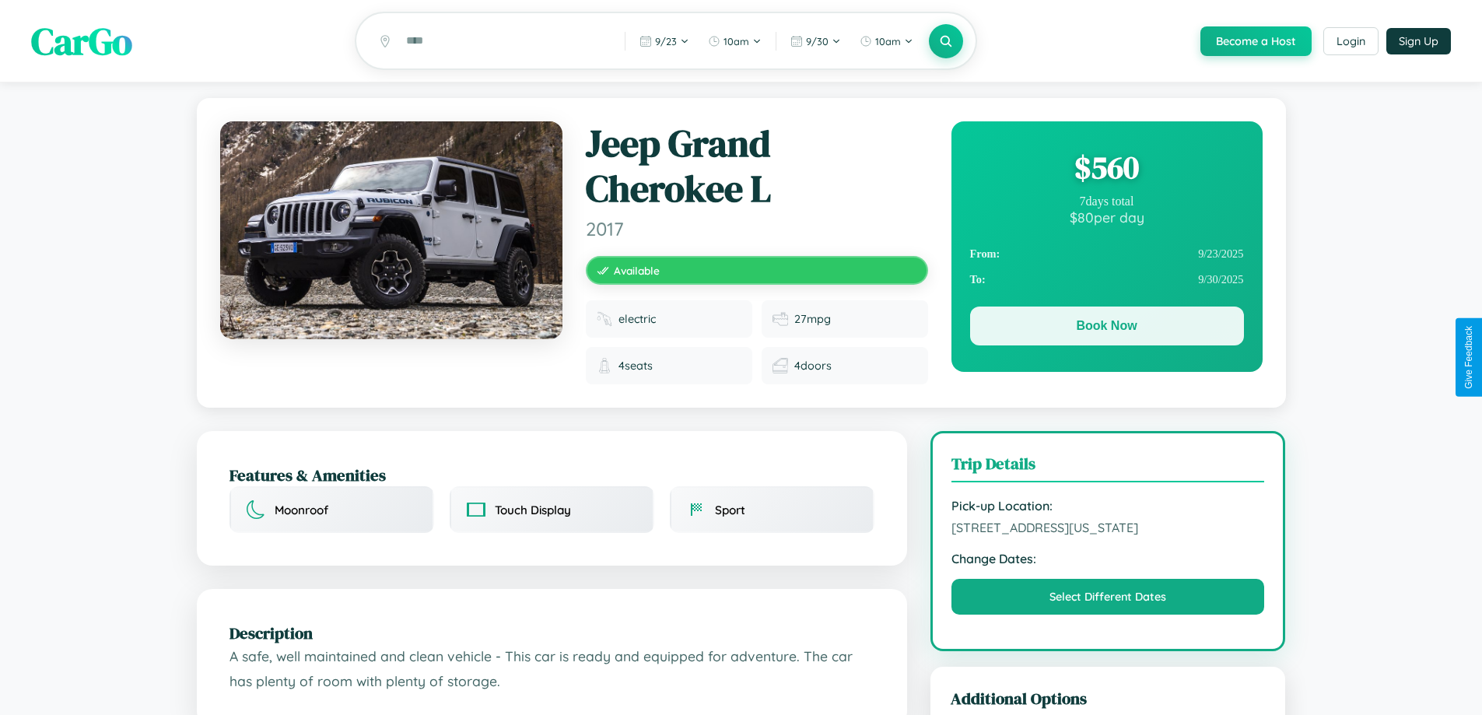
click at [1106, 328] on button "Book Now" at bounding box center [1107, 326] width 274 height 39
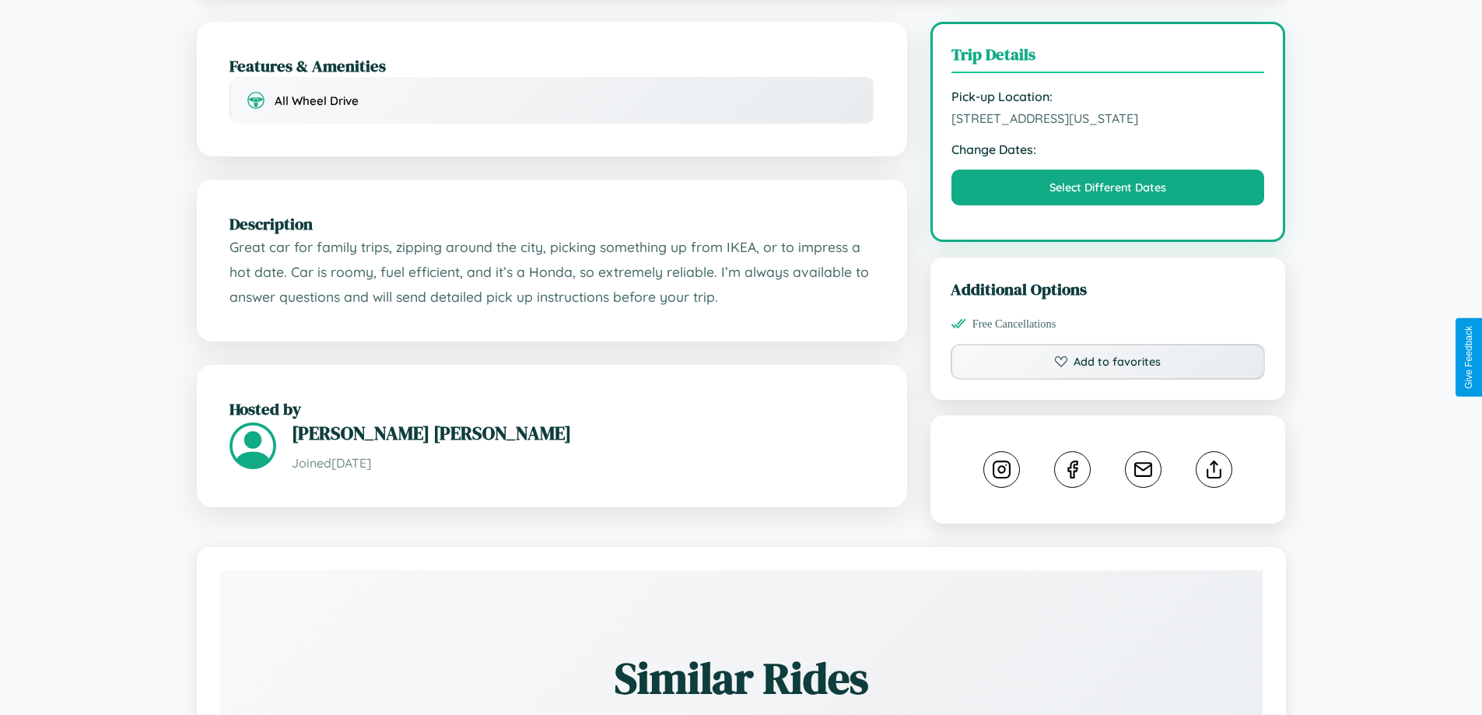
scroll to position [416, 0]
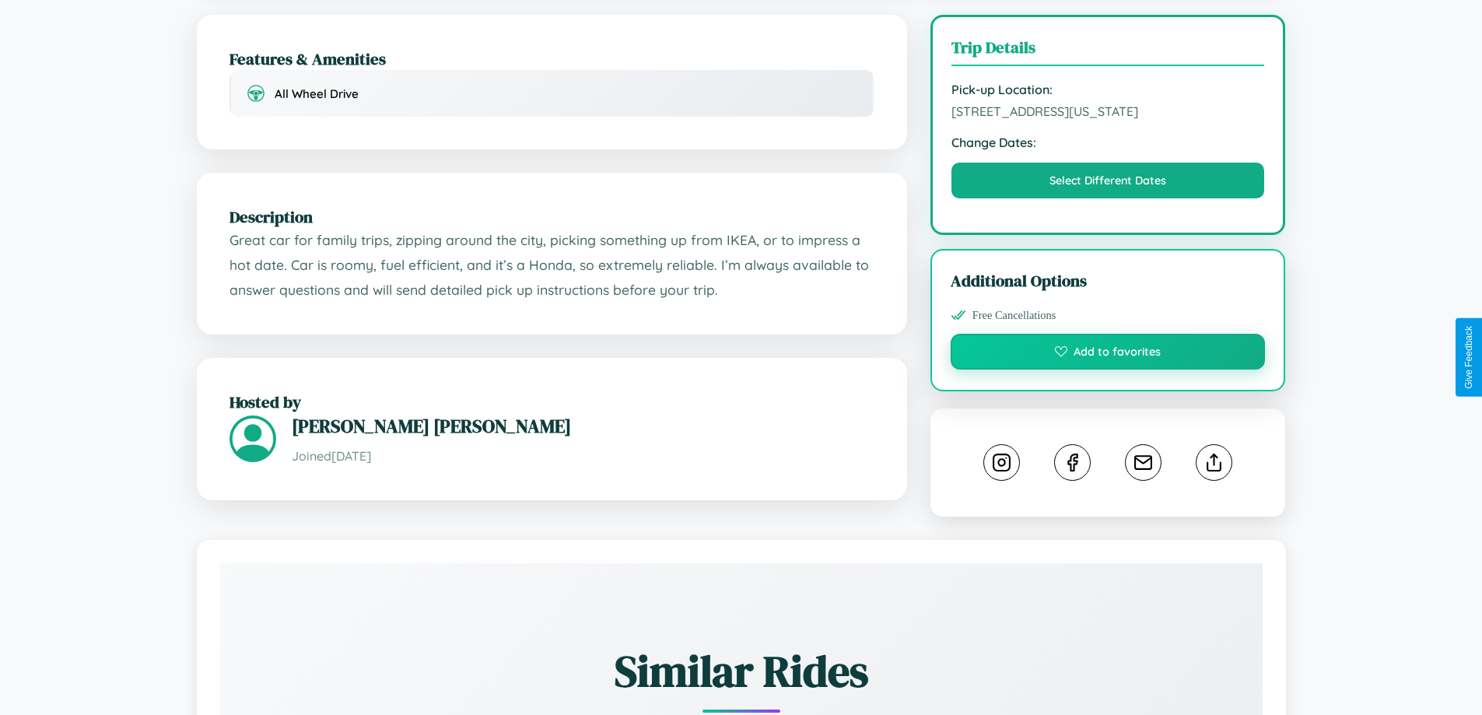
click at [1108, 354] on button "Add to favorites" at bounding box center [1108, 352] width 315 height 36
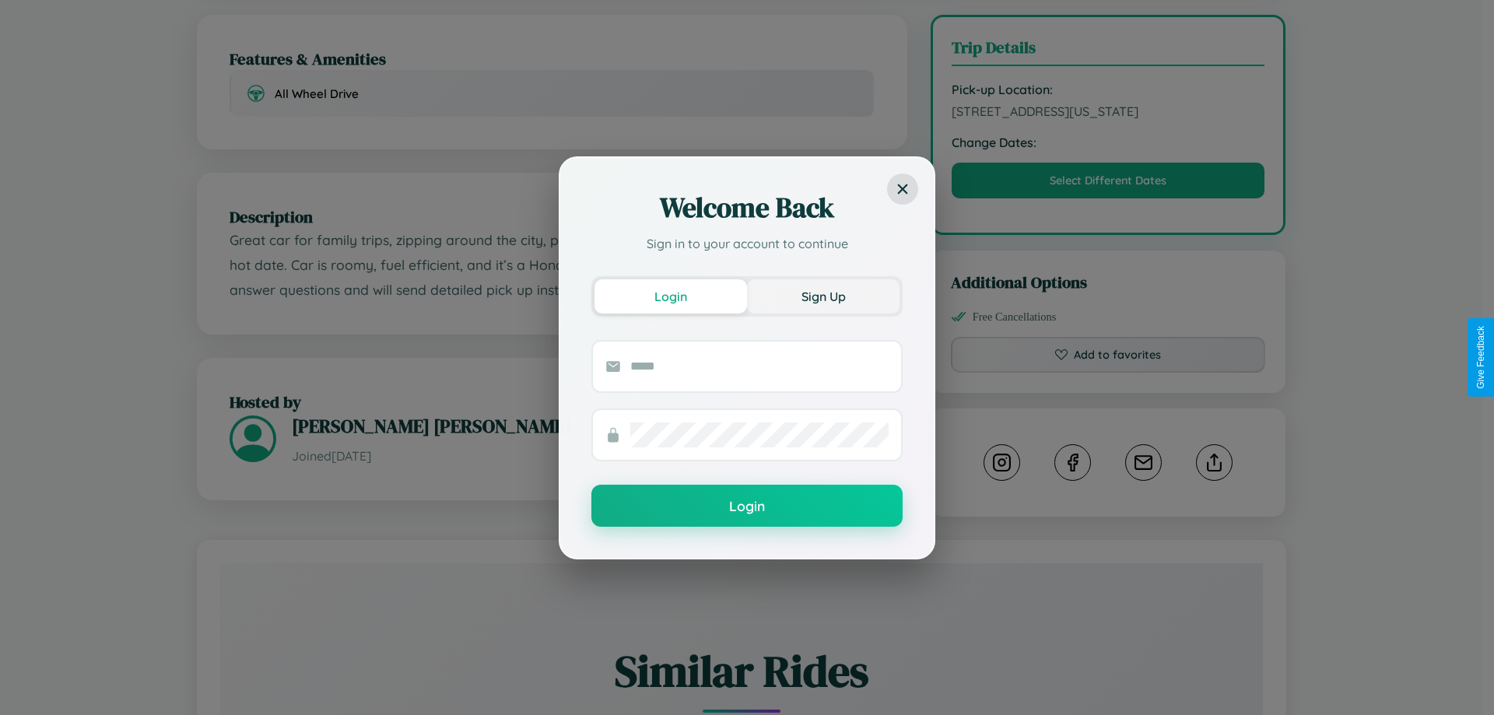
click at [823, 296] on button "Sign Up" at bounding box center [823, 296] width 152 height 34
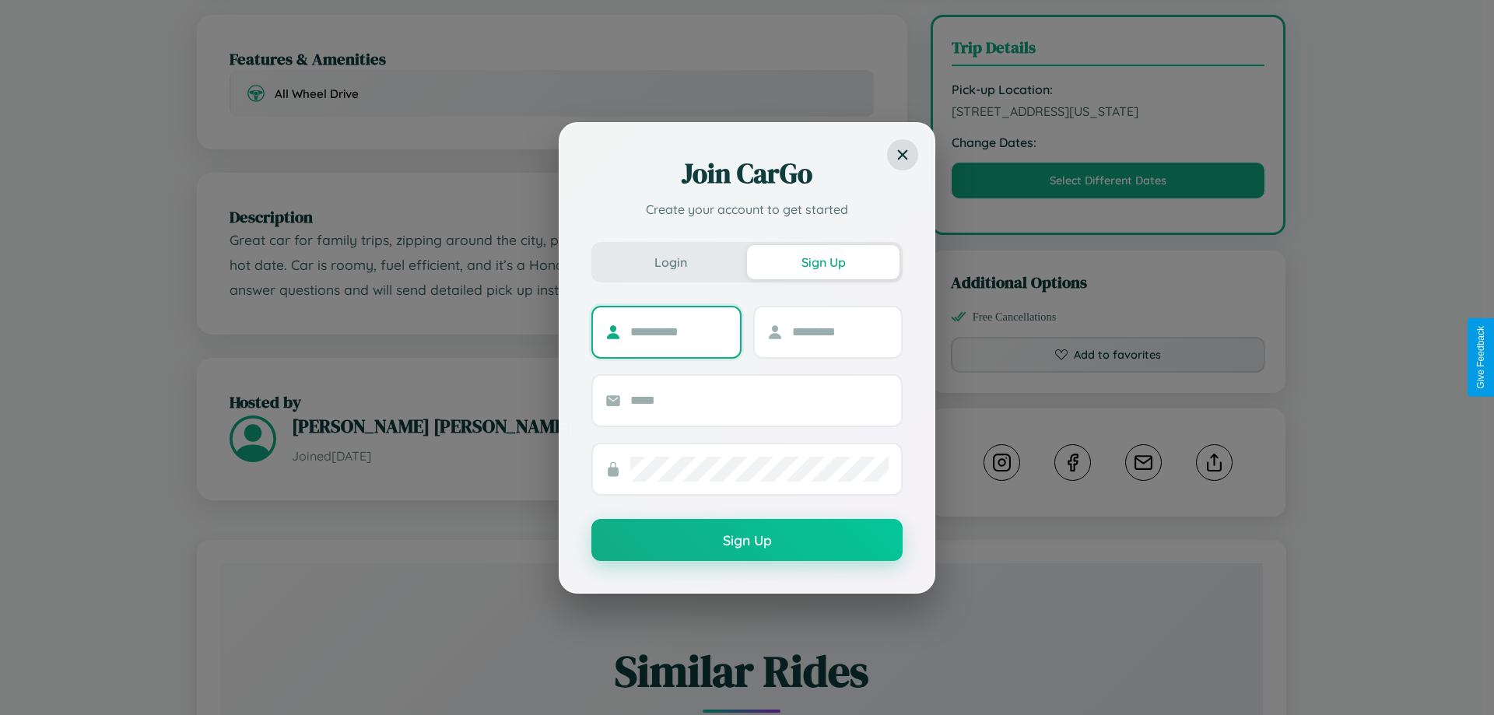
click at [678, 331] on input "text" at bounding box center [678, 332] width 97 height 25
type input "****"
click at [839, 331] on input "text" at bounding box center [840, 332] width 97 height 25
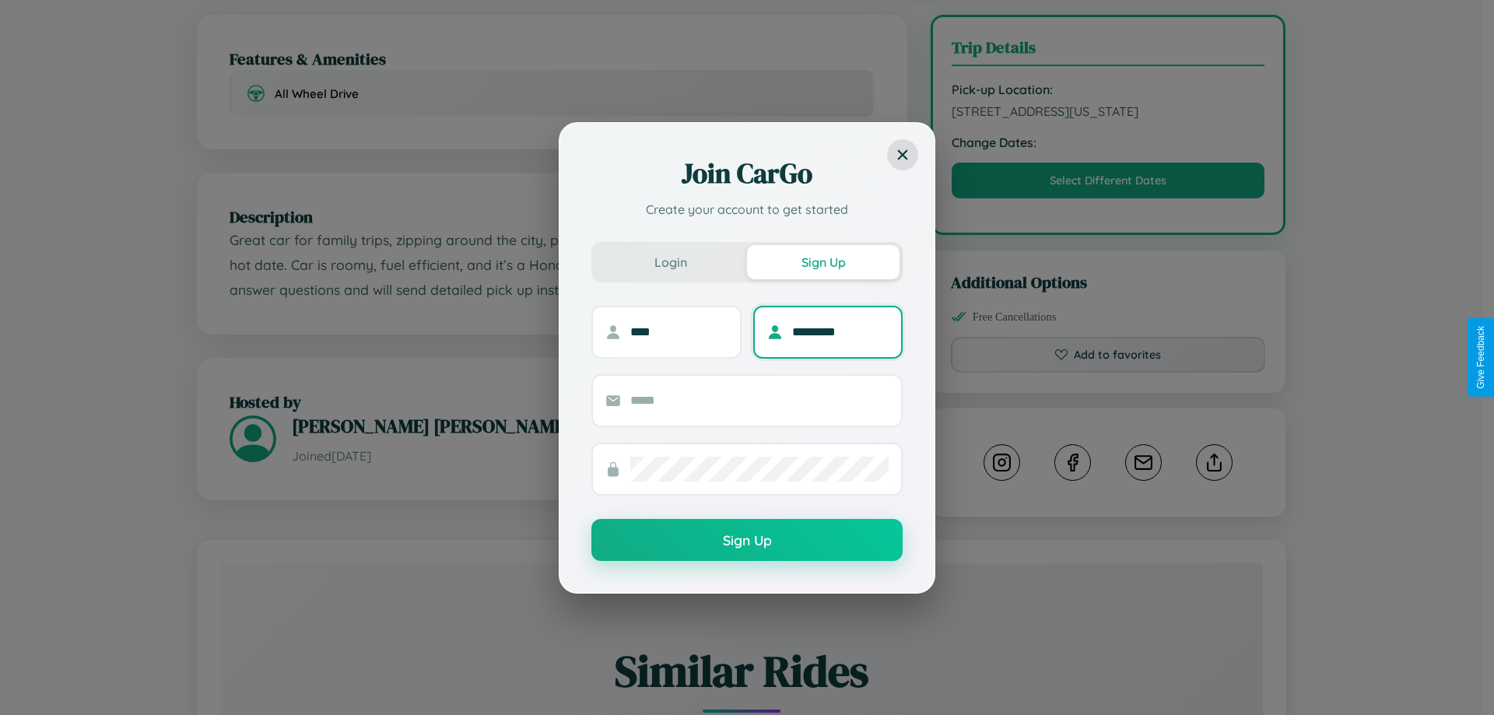
type input "*********"
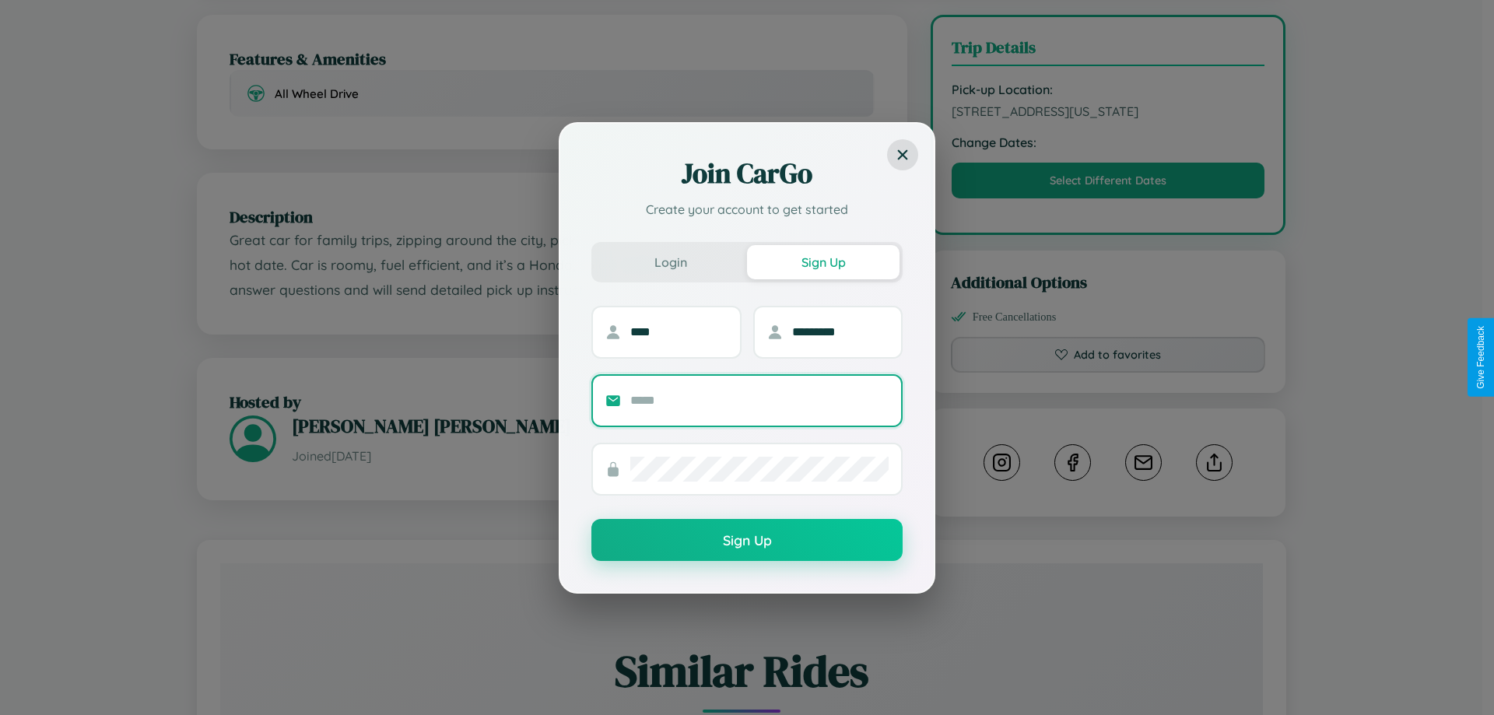
click at [759, 400] on input "text" at bounding box center [759, 400] width 258 height 25
type input "**********"
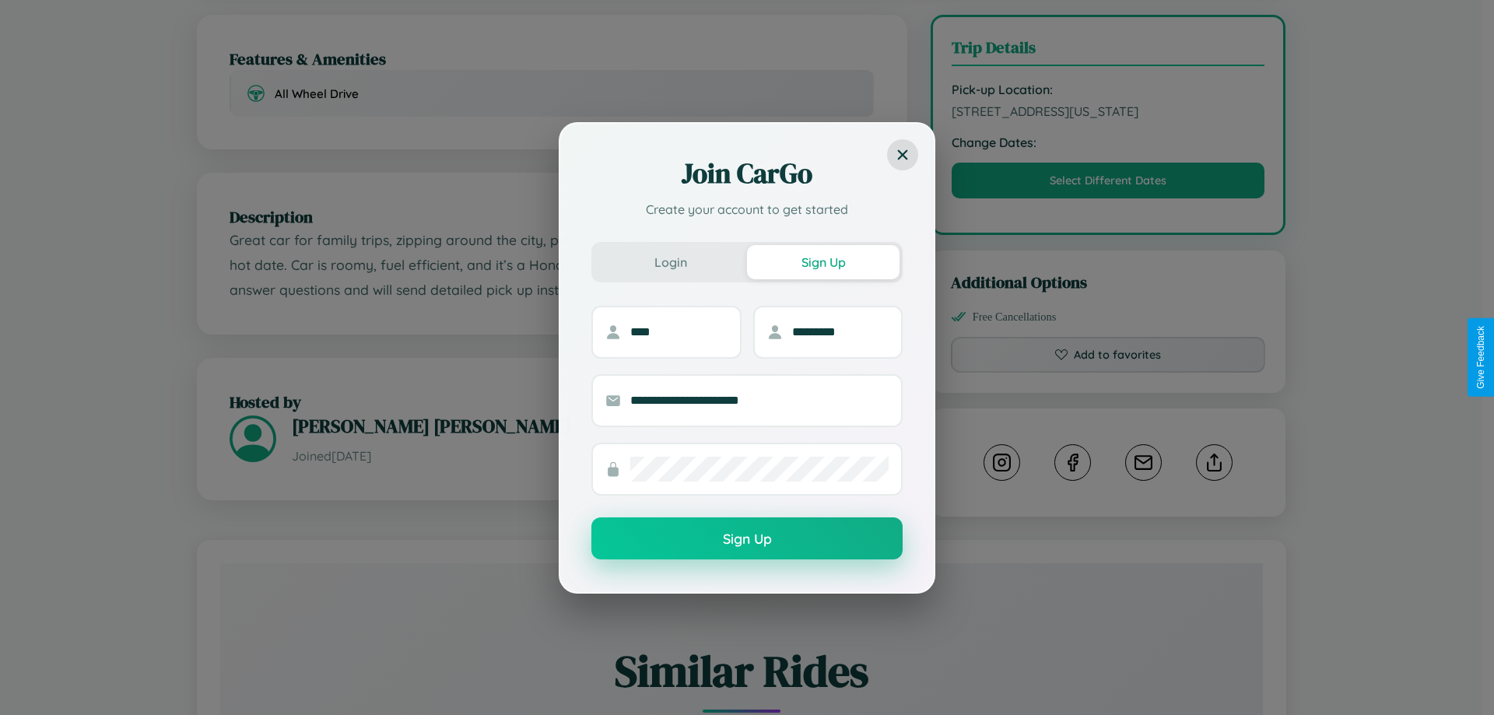
click at [747, 539] on button "Sign Up" at bounding box center [746, 538] width 311 height 42
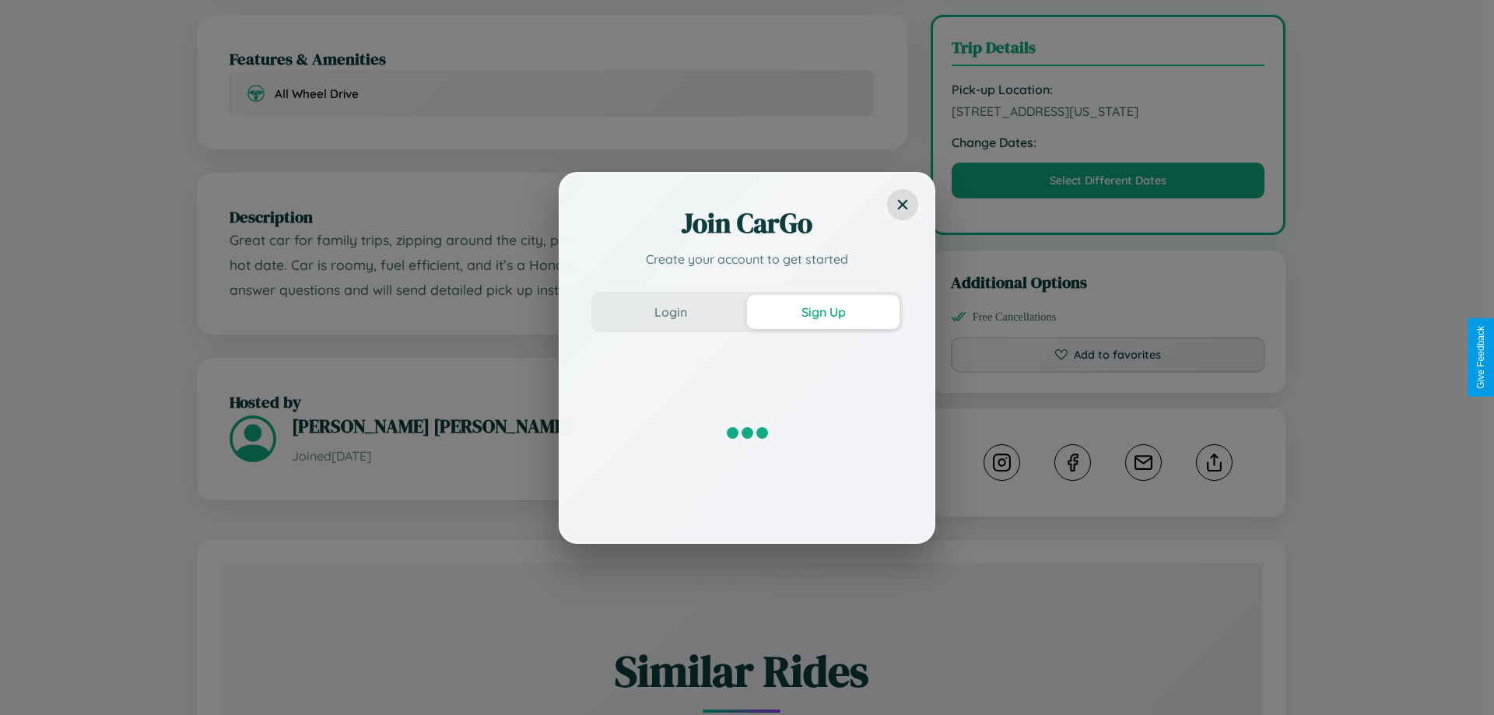
click at [1108, 357] on div "Join CarGo Create your account to get started Login Sign Up" at bounding box center [747, 357] width 1494 height 715
